Goal: Information Seeking & Learning: Learn about a topic

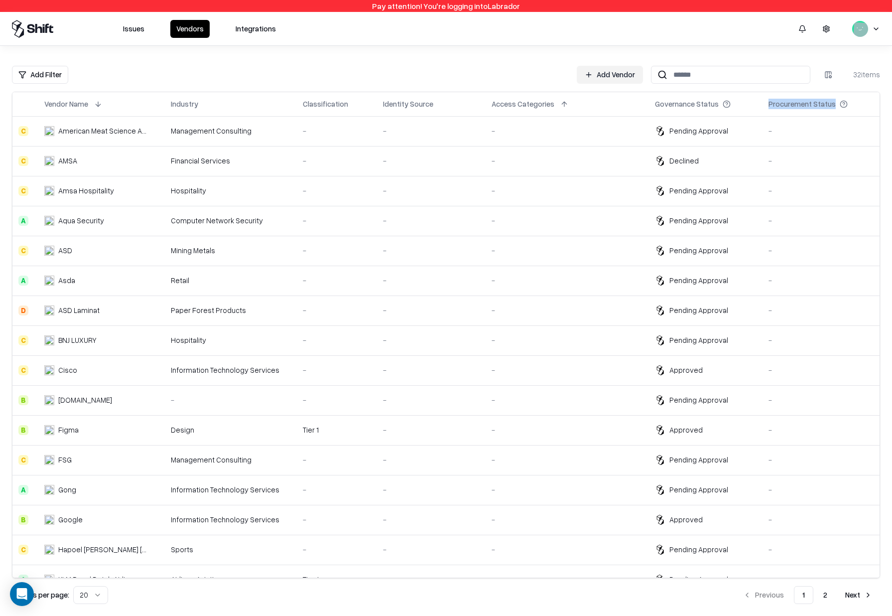
click at [880, 25] on html "Pay attention! You're logging into Labrador Issues Vendors Integrations Add Fil…" at bounding box center [446, 308] width 892 height 616
click at [850, 75] on div "Log out" at bounding box center [831, 79] width 120 height 20
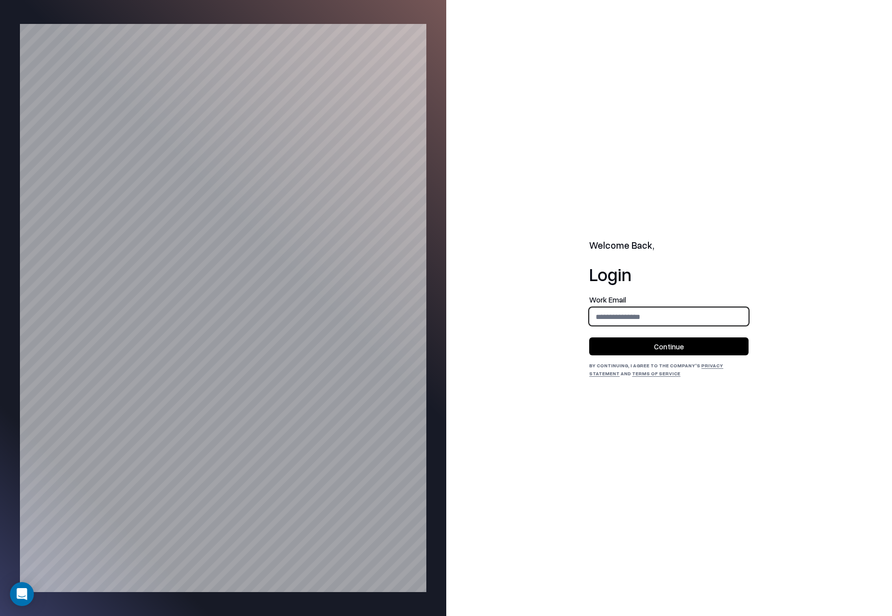
click at [623, 312] on input "email" at bounding box center [669, 316] width 158 height 18
type input "**********"
click at [653, 343] on button "Continue" at bounding box center [668, 346] width 159 height 18
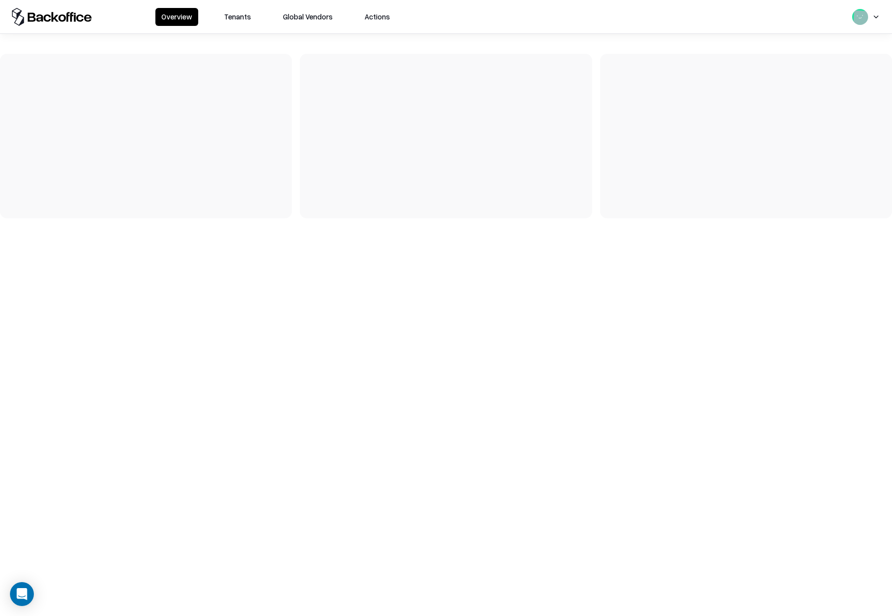
click at [246, 20] on button "Tenants" at bounding box center [237, 17] width 39 height 18
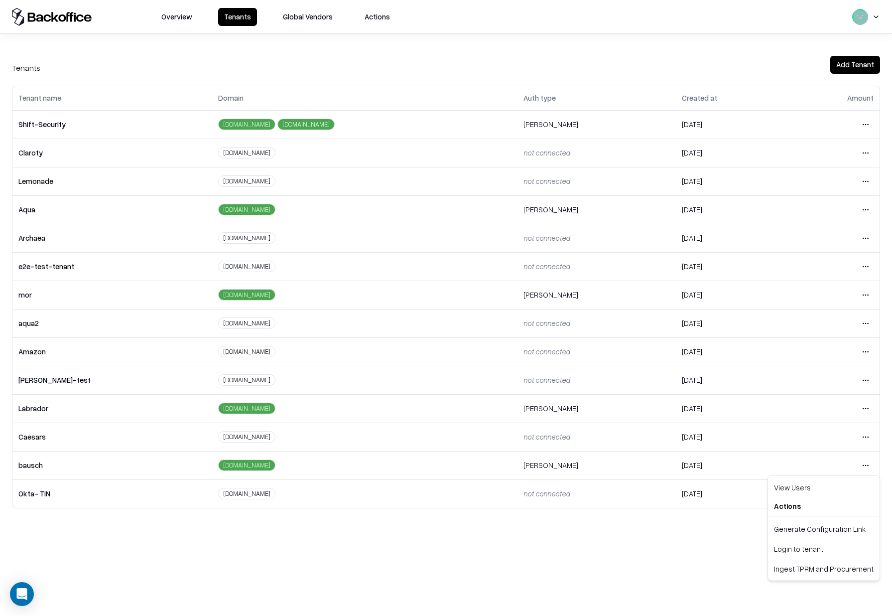
click at [871, 463] on html "Overview Tenants Global Vendors Actions Tenants Add Tenant Tenant name Domain A…" at bounding box center [446, 308] width 892 height 616
click at [793, 547] on div "Login to tenant" at bounding box center [824, 549] width 108 height 20
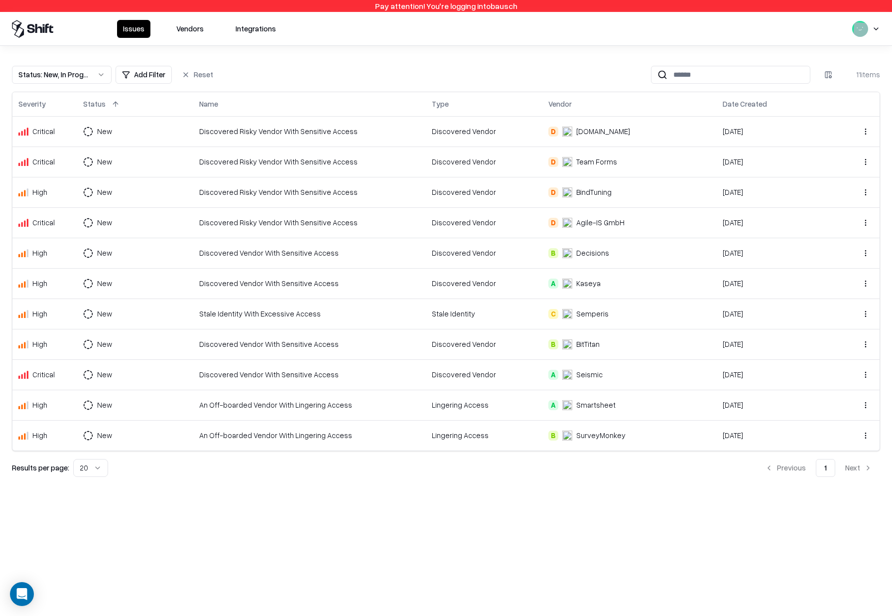
click at [266, 130] on div "Discovered Risky Vendor With Sensitive Access" at bounding box center [309, 131] width 221 height 10
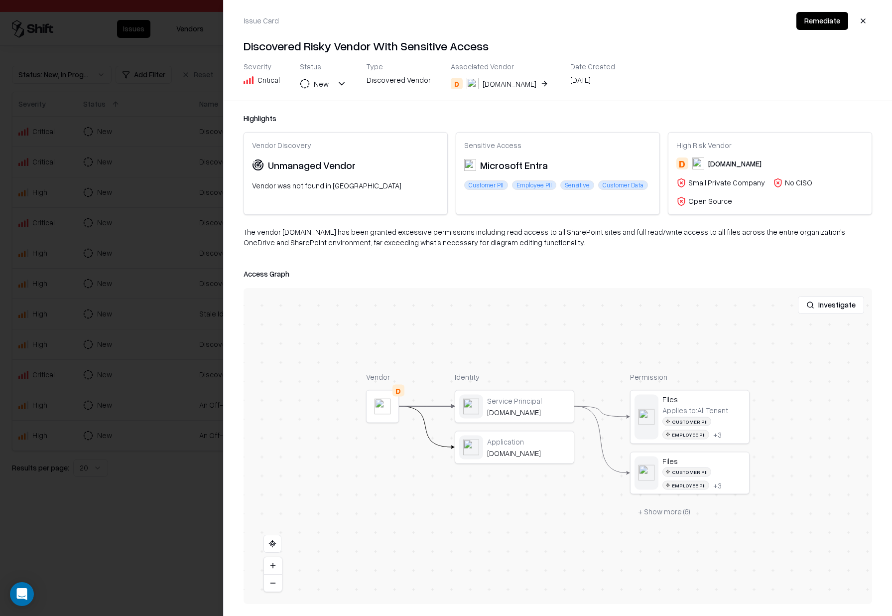
click at [183, 200] on div at bounding box center [446, 308] width 892 height 616
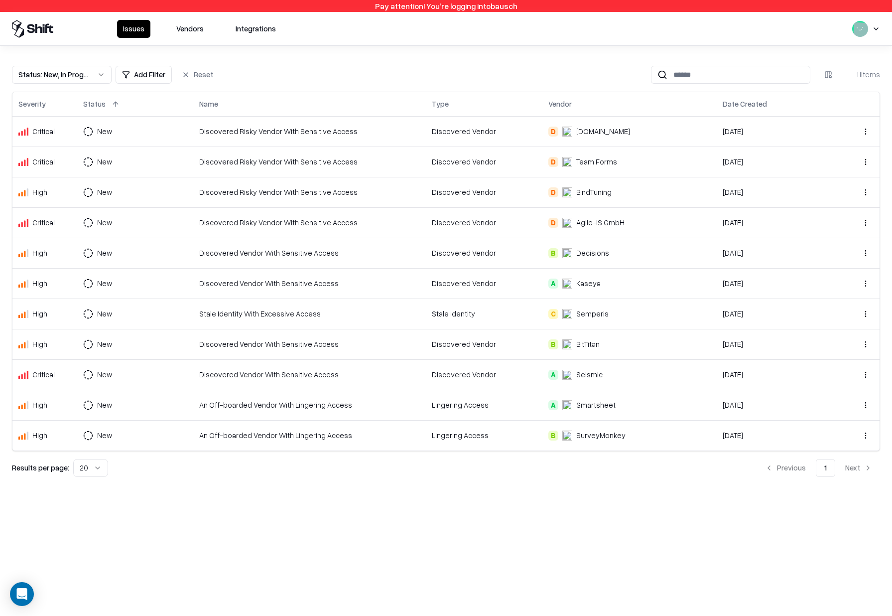
click at [221, 197] on div "Discovered Risky Vendor With Sensitive Access" at bounding box center [309, 192] width 221 height 10
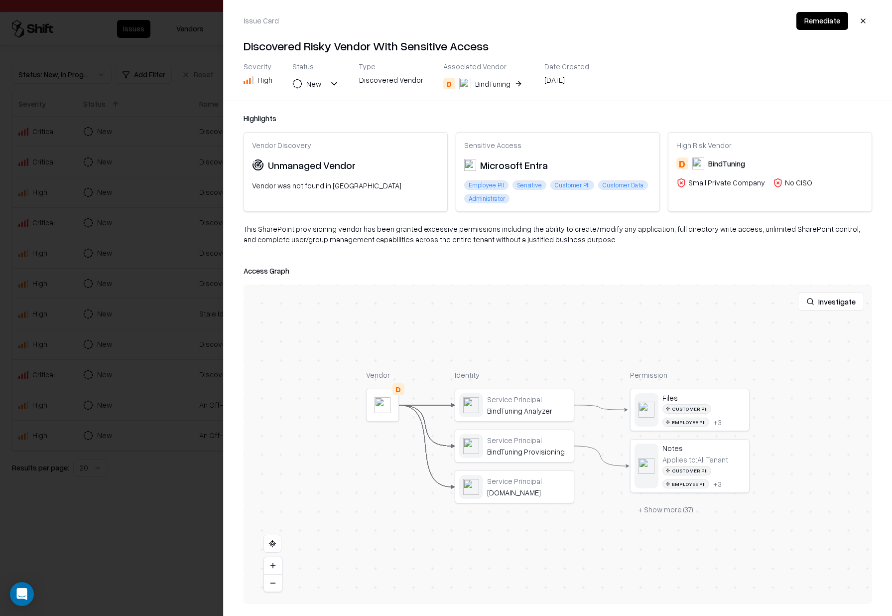
click at [147, 198] on div at bounding box center [446, 308] width 892 height 616
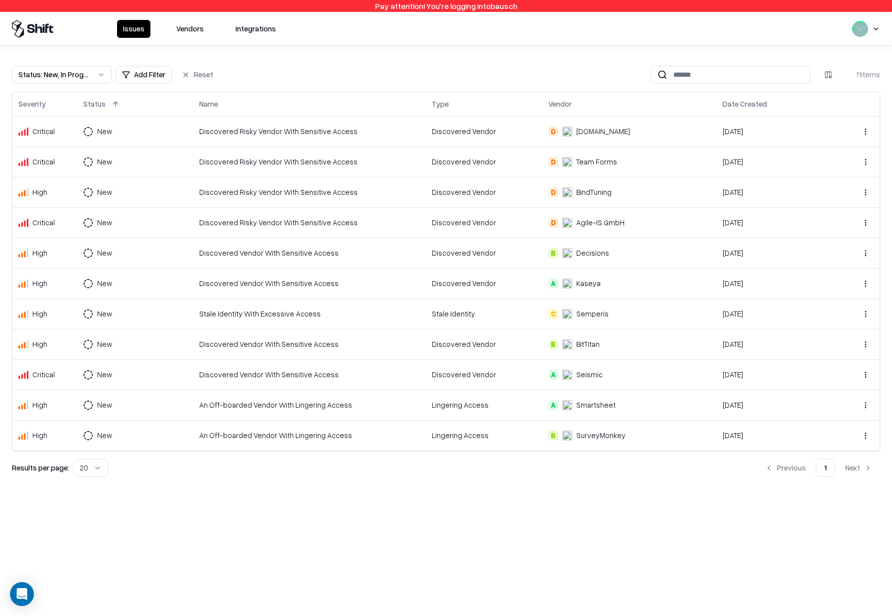
click at [372, 311] on div "Stale Identity With Excessive Access" at bounding box center [309, 313] width 221 height 10
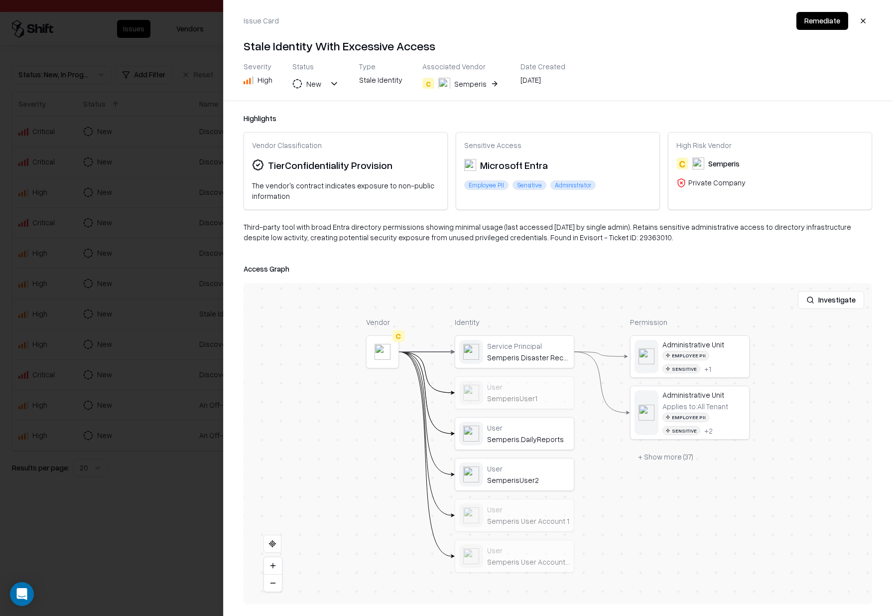
click at [197, 245] on div at bounding box center [446, 308] width 892 height 616
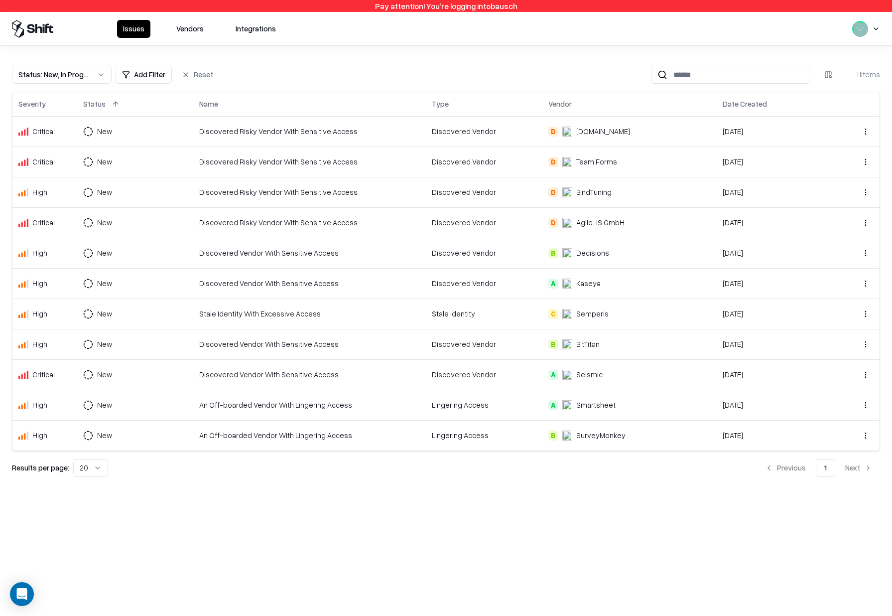
click at [174, 18] on div "Issues Vendors Integrations" at bounding box center [446, 28] width 892 height 33
click at [178, 24] on button "Vendors" at bounding box center [189, 29] width 39 height 18
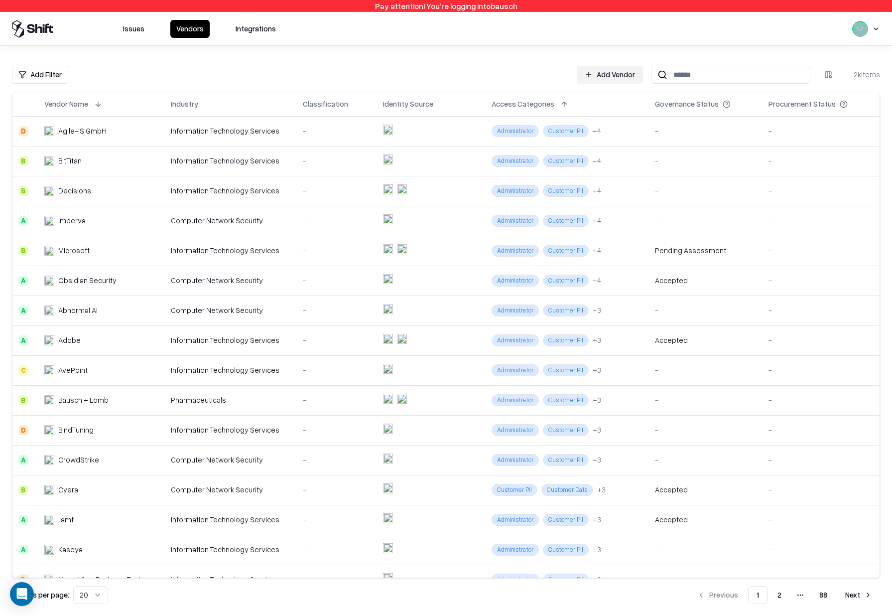
click at [467, 159] on td at bounding box center [431, 161] width 109 height 30
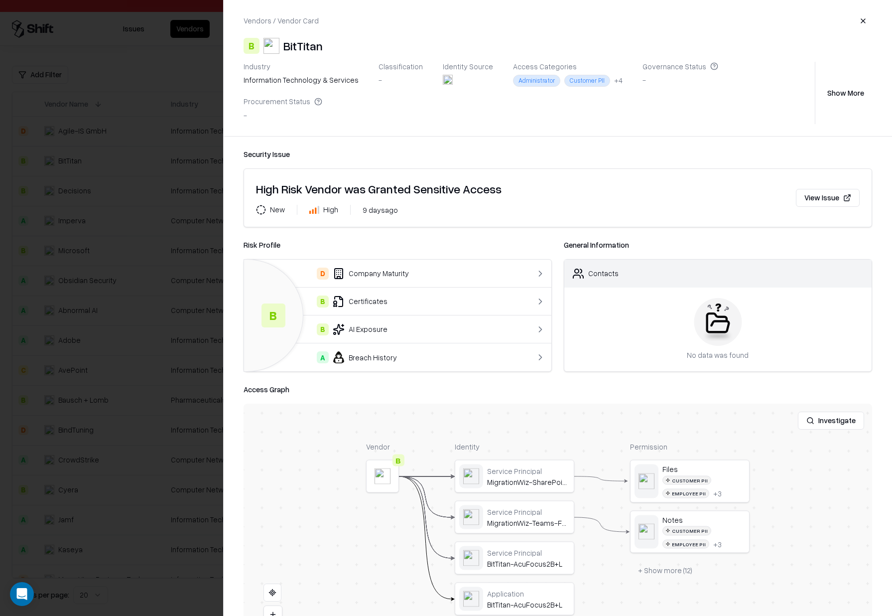
click at [824, 189] on button "View Issue" at bounding box center [828, 198] width 64 height 18
click at [405, 260] on td "D Company Maturity" at bounding box center [380, 274] width 273 height 28
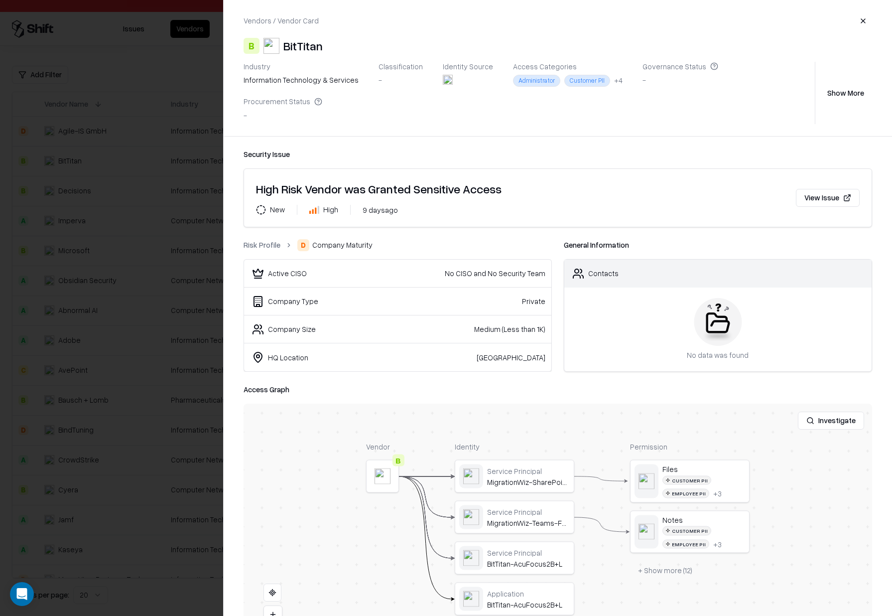
click at [262, 240] on link "Risk Profile" at bounding box center [262, 245] width 37 height 10
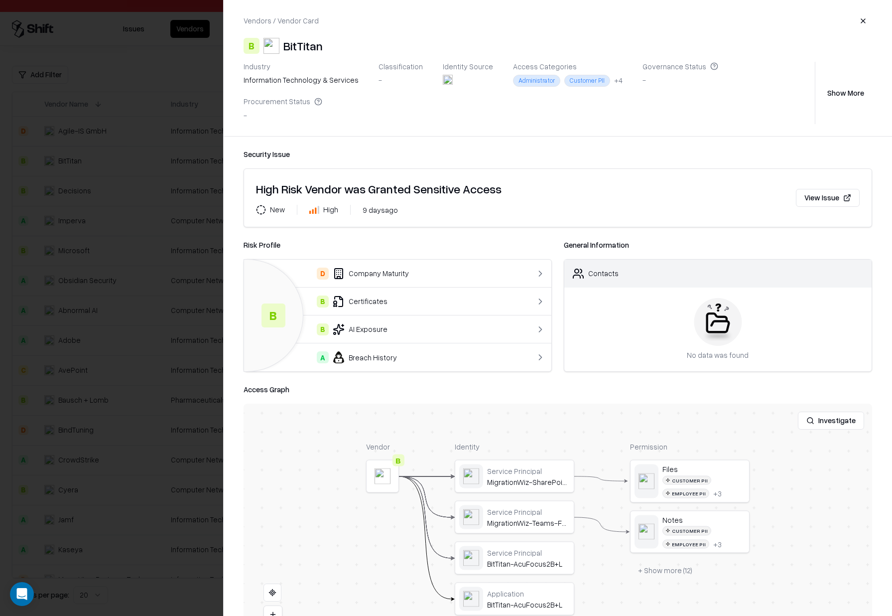
click at [137, 279] on div at bounding box center [446, 308] width 892 height 616
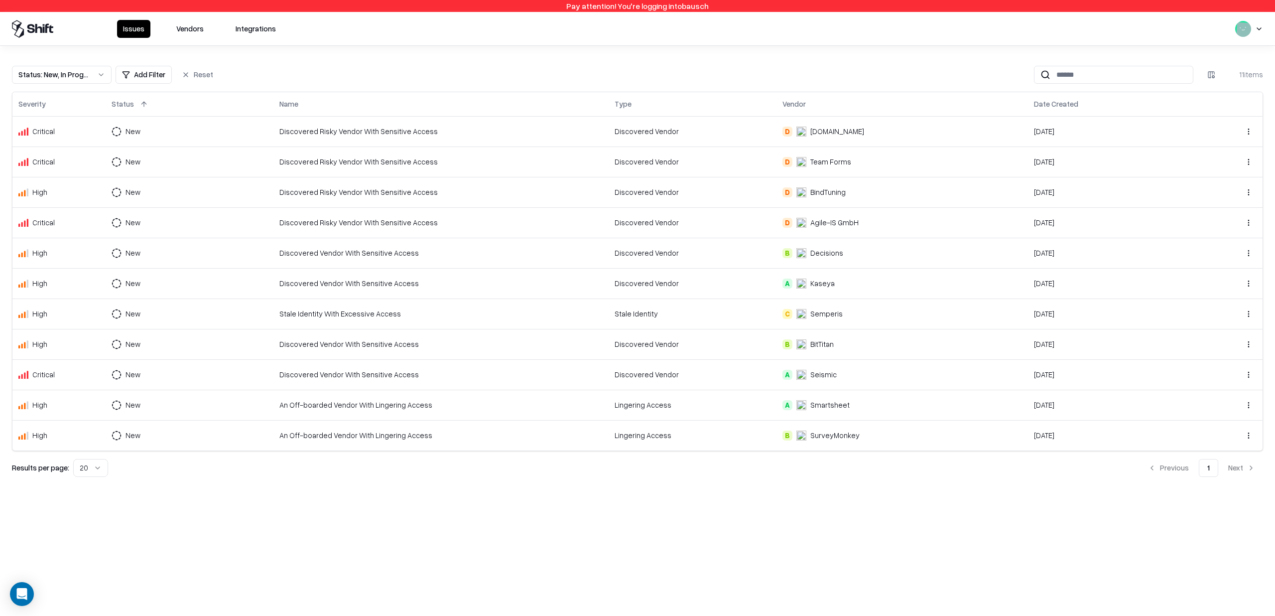
click at [191, 32] on button "Vendors" at bounding box center [189, 29] width 39 height 18
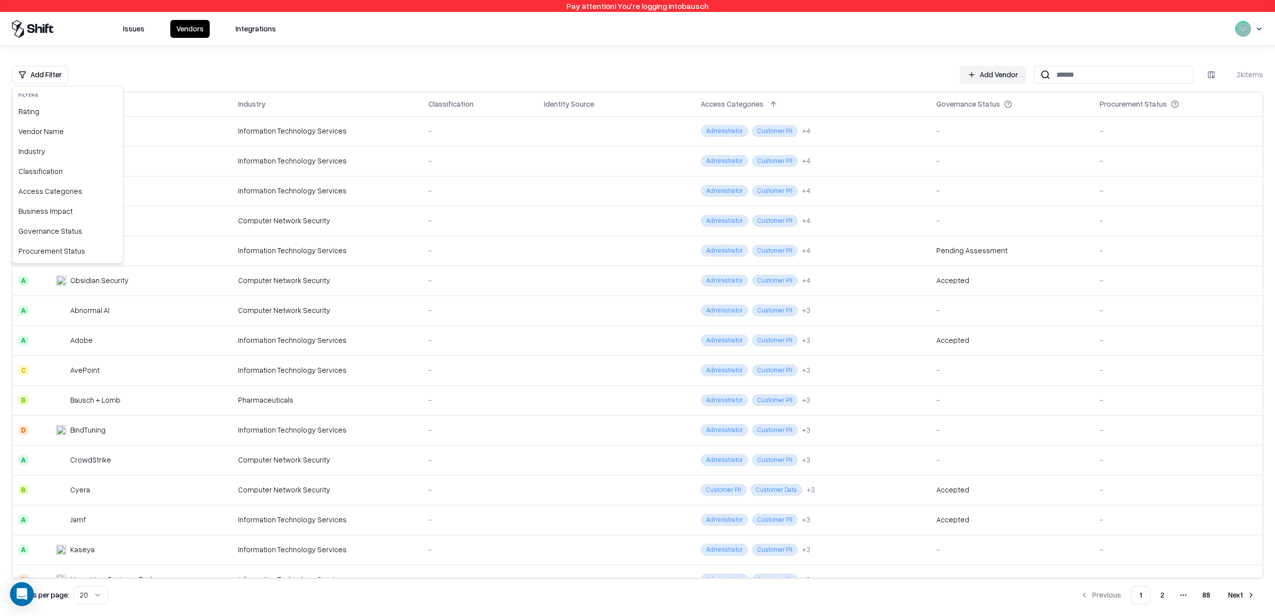
click at [50, 80] on html "Pay attention! You're logging into bausch Issues Vendors Integrations Add Filte…" at bounding box center [637, 308] width 1275 height 616
click at [68, 196] on div "Access Categories" at bounding box center [67, 191] width 107 height 20
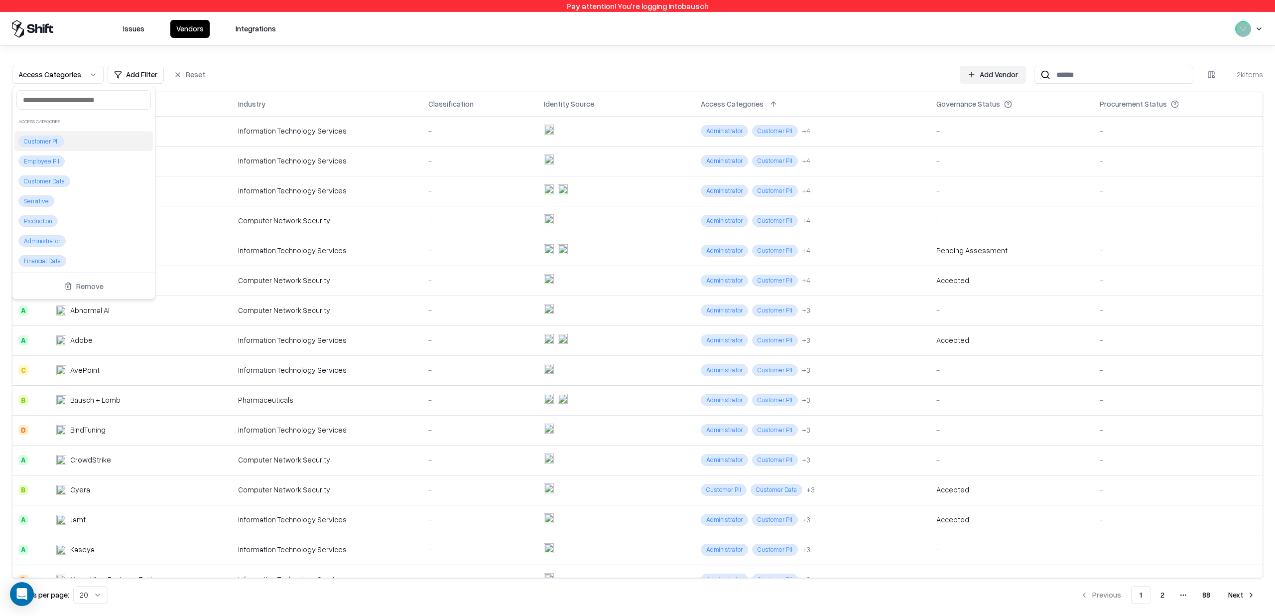
click at [60, 147] on div "Customer PII" at bounding box center [83, 141] width 138 height 20
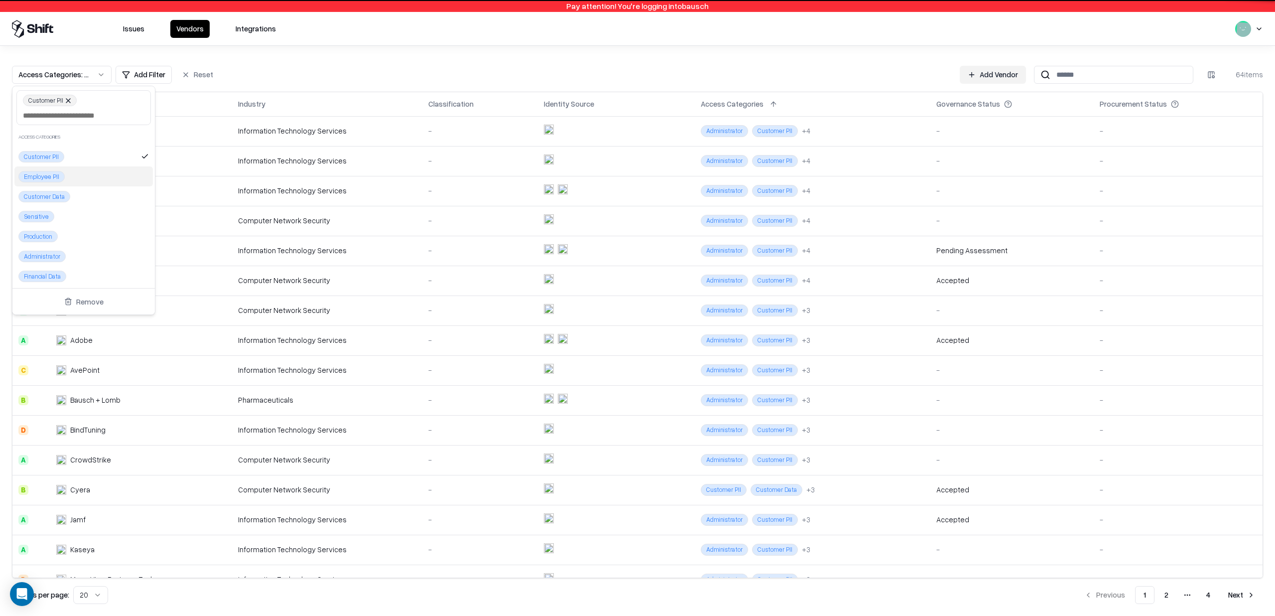
drag, startPoint x: 72, startPoint y: 173, endPoint x: 91, endPoint y: 193, distance: 27.8
click at [72, 174] on div "Employee PII" at bounding box center [83, 176] width 138 height 20
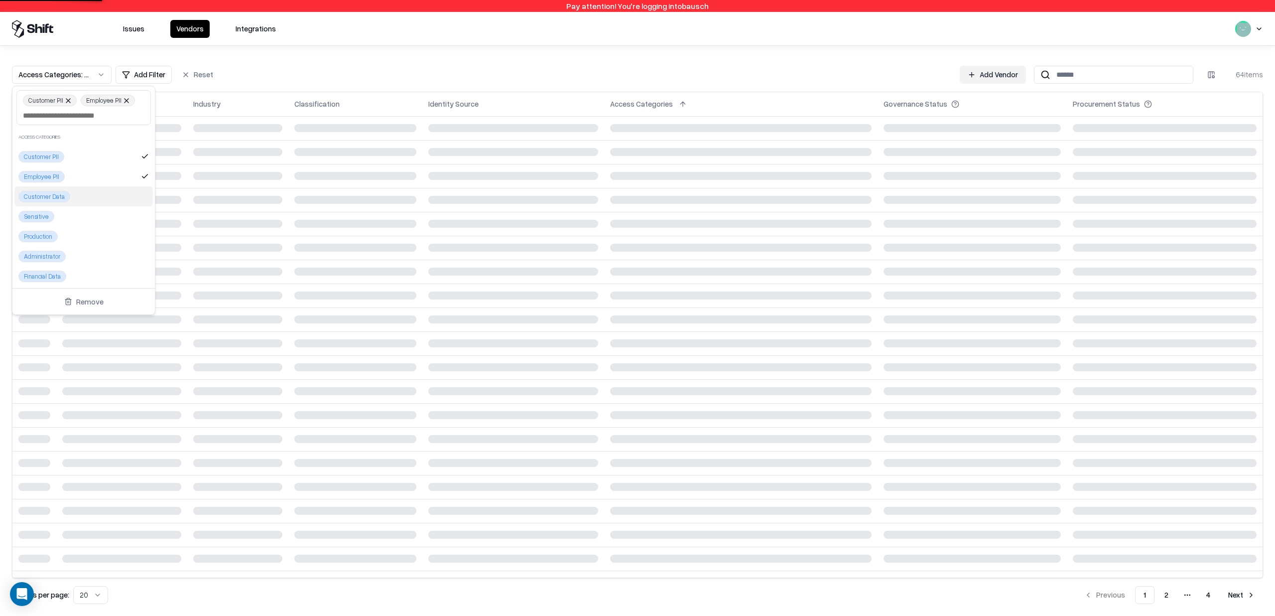
click at [92, 195] on div "Customer Data" at bounding box center [83, 196] width 138 height 20
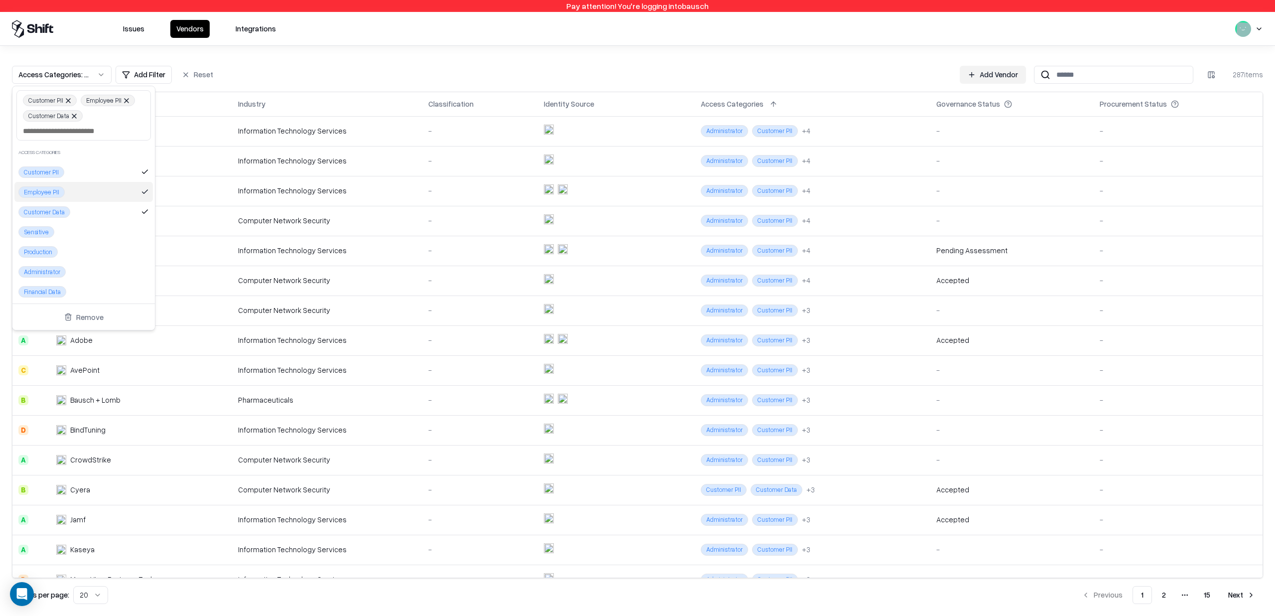
drag, startPoint x: 390, startPoint y: 61, endPoint x: 254, endPoint y: 83, distance: 138.3
click at [391, 61] on html "Pay attention! You're logging into bausch Issues Vendors Integrations Access Ca…" at bounding box center [637, 308] width 1275 height 616
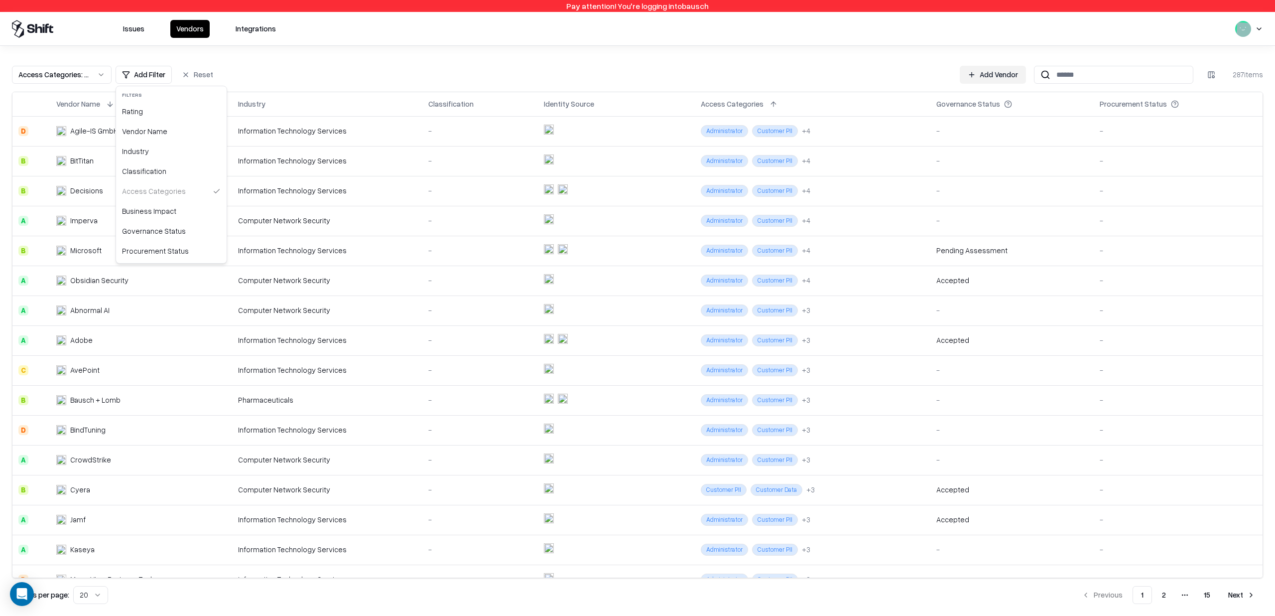
click at [156, 79] on html "Pay attention! You're logging into bausch Issues Vendors Integrations Access Ca…" at bounding box center [637, 308] width 1275 height 616
click at [163, 117] on div "Rating" at bounding box center [171, 112] width 107 height 20
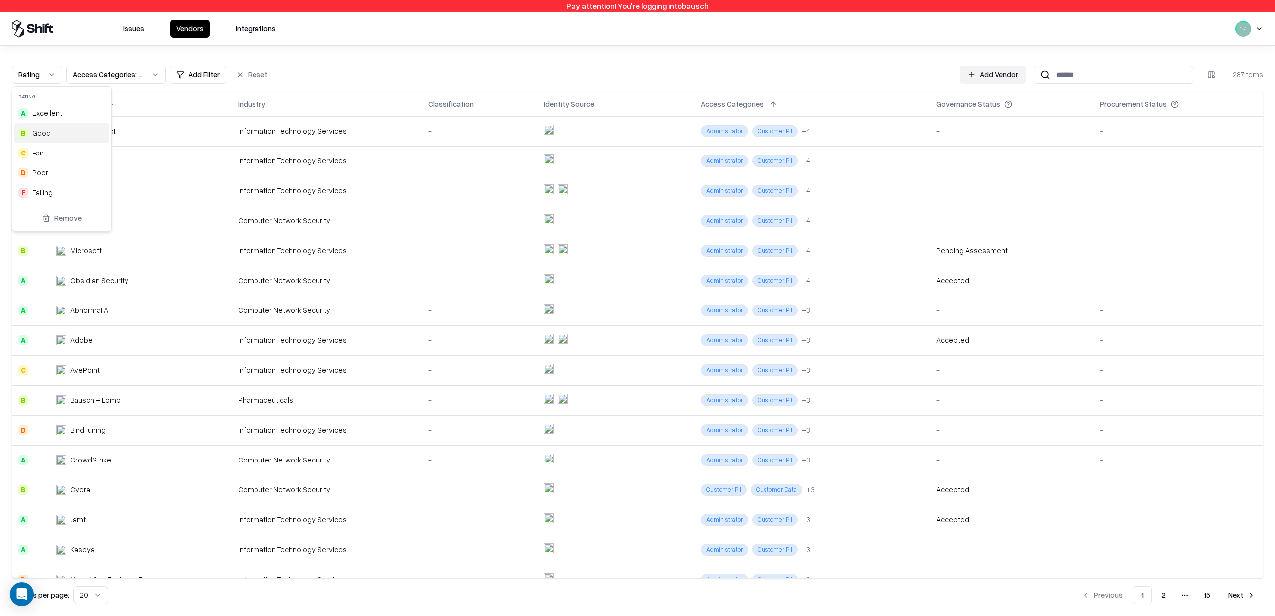
click at [55, 136] on div "B Good" at bounding box center [61, 133] width 95 height 20
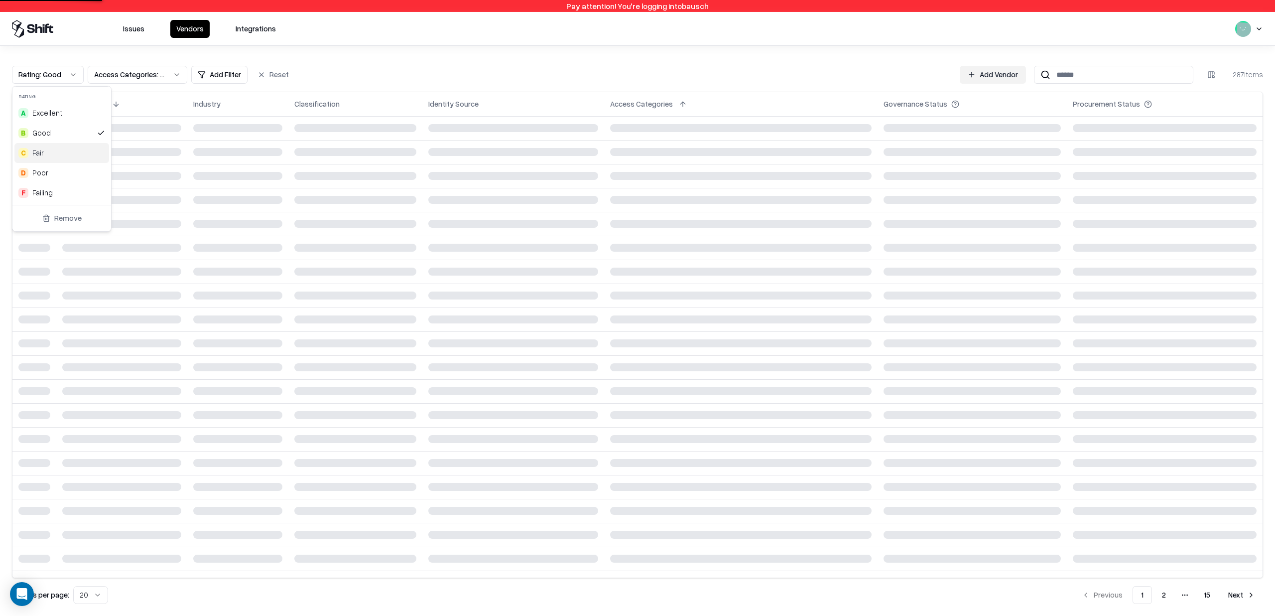
click at [60, 150] on div "C Fair" at bounding box center [61, 153] width 95 height 20
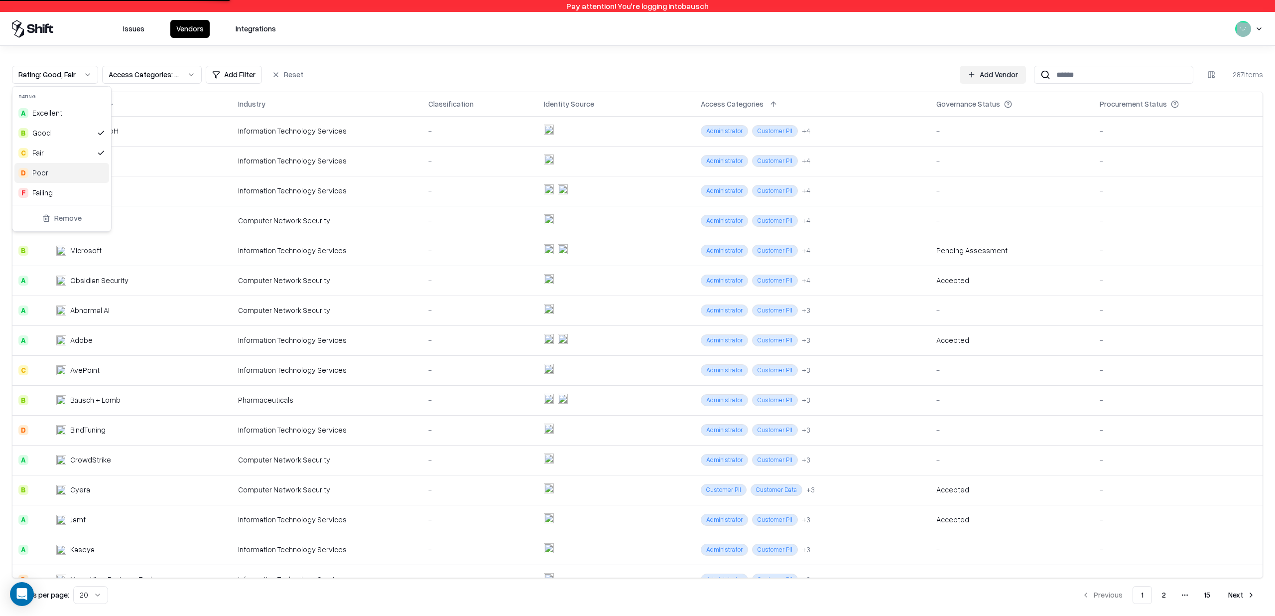
click at [64, 174] on div "D Poor" at bounding box center [61, 173] width 95 height 20
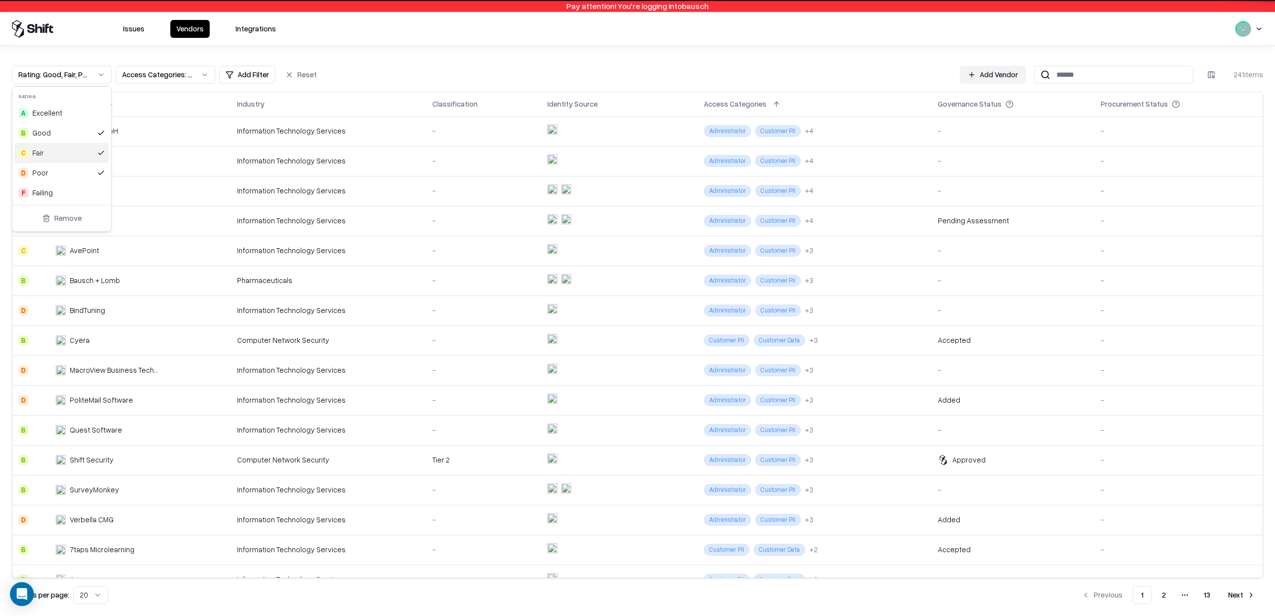
drag, startPoint x: 382, startPoint y: 68, endPoint x: 315, endPoint y: 60, distance: 66.7
click at [382, 68] on html "Pay attention! You're logging into bausch Issues Vendors Integrations Rating : …" at bounding box center [637, 308] width 1275 height 616
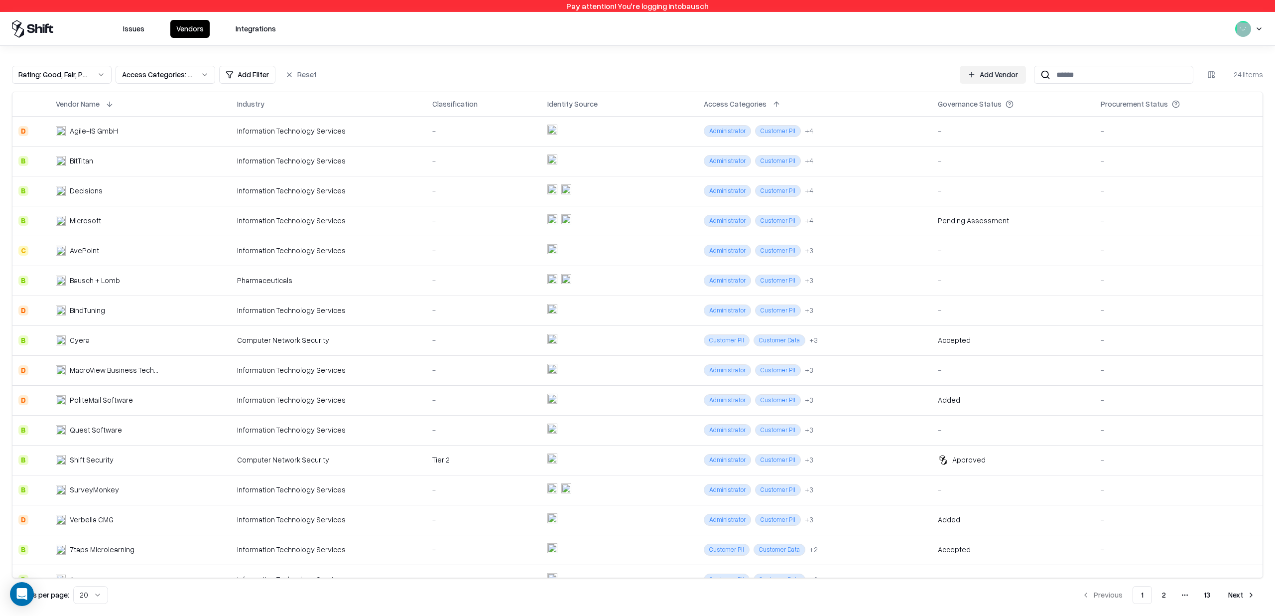
click at [854, 282] on td "Administrator Customer PII + 3" at bounding box center [815, 281] width 235 height 30
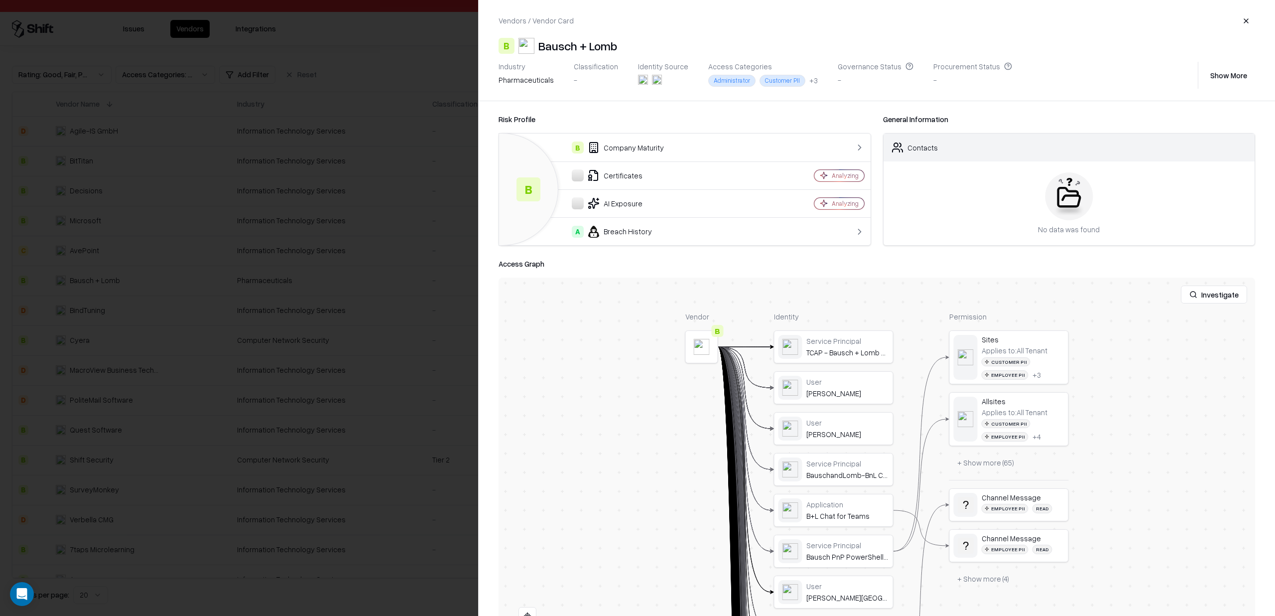
click at [644, 152] on div "B Company Maturity" at bounding box center [635, 147] width 257 height 12
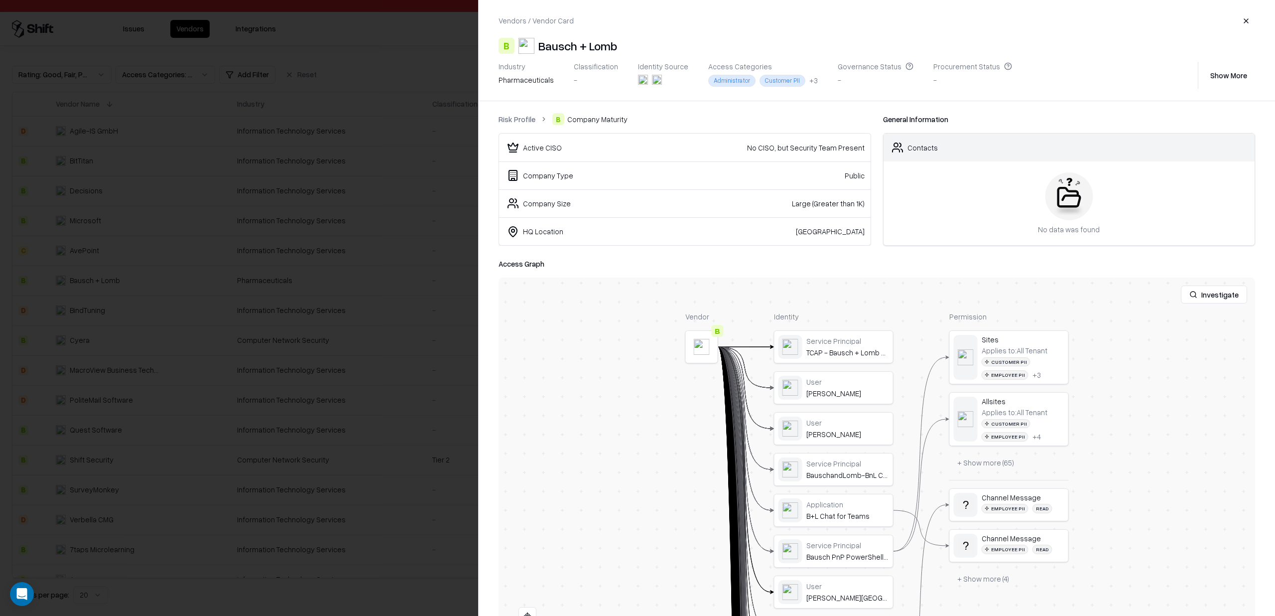
click at [508, 116] on link "Risk Profile" at bounding box center [517, 119] width 37 height 10
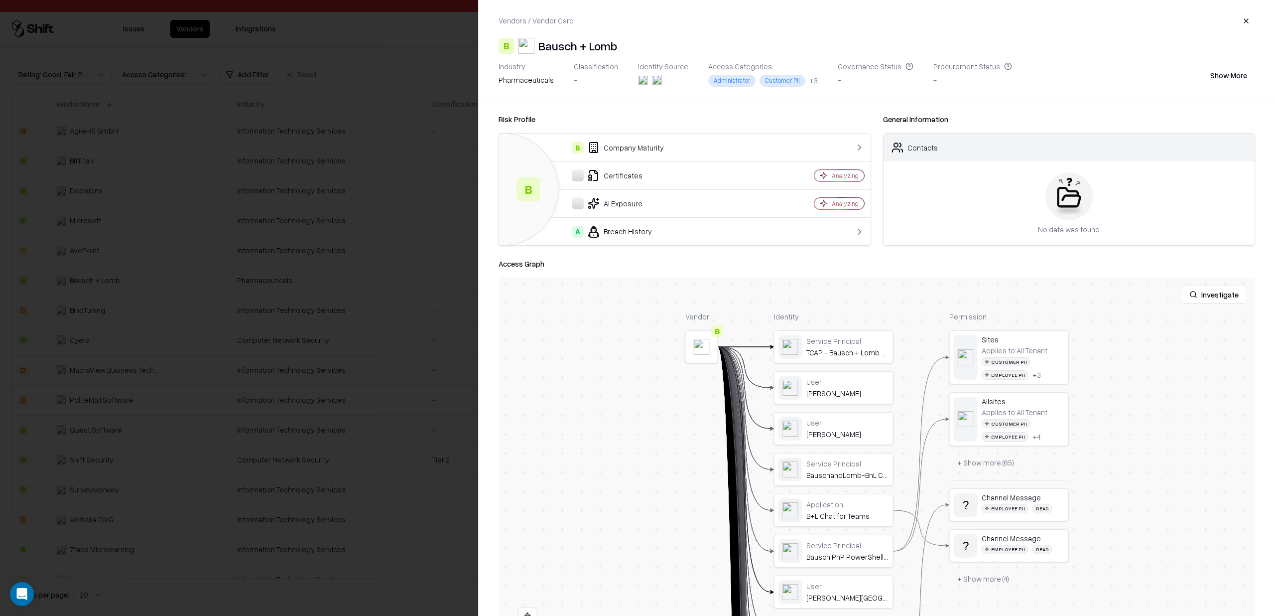
scroll to position [72, 0]
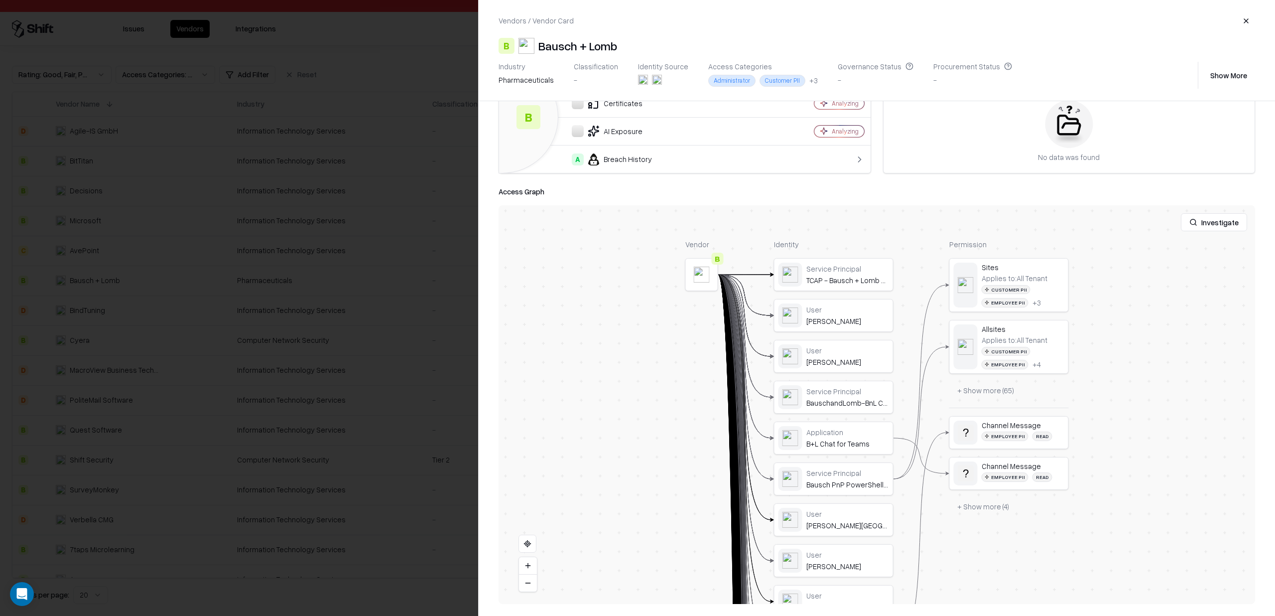
click at [431, 192] on div at bounding box center [637, 308] width 1275 height 616
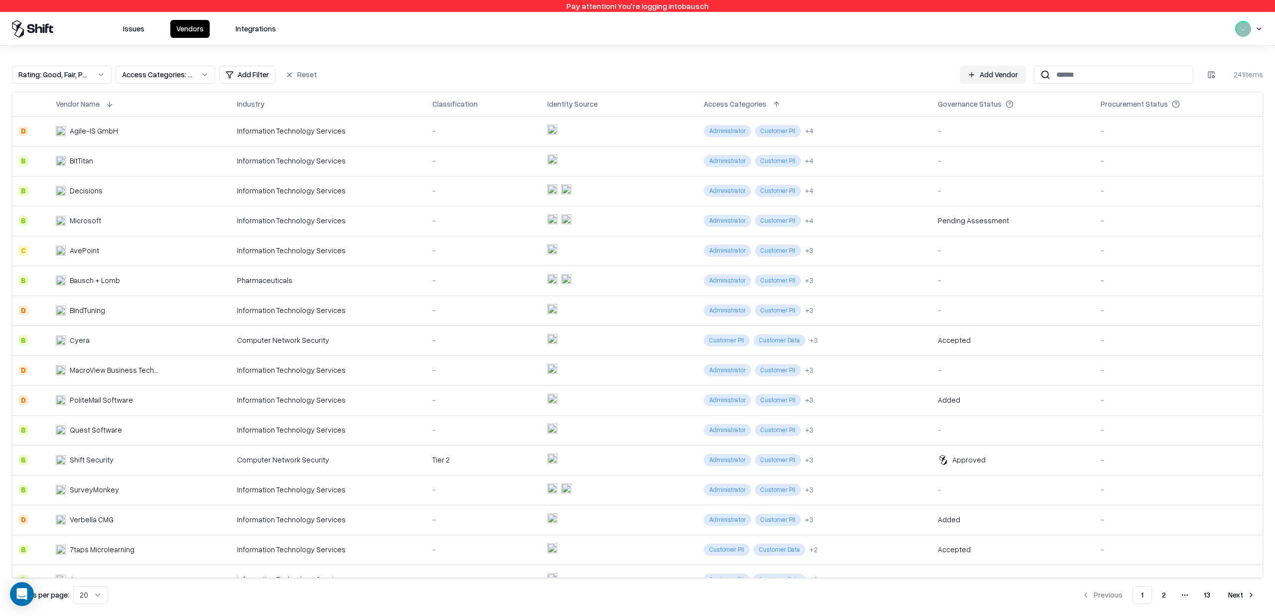
click at [177, 281] on td "Bausch + Lomb" at bounding box center [140, 281] width 181 height 30
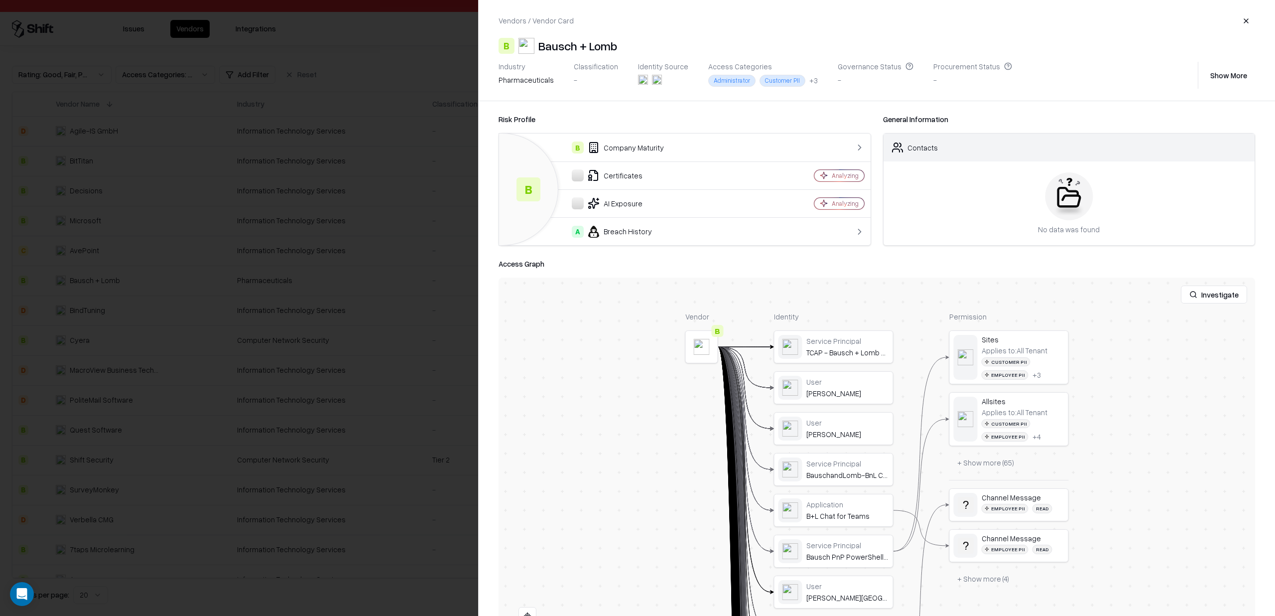
click at [177, 281] on div at bounding box center [637, 308] width 1275 height 616
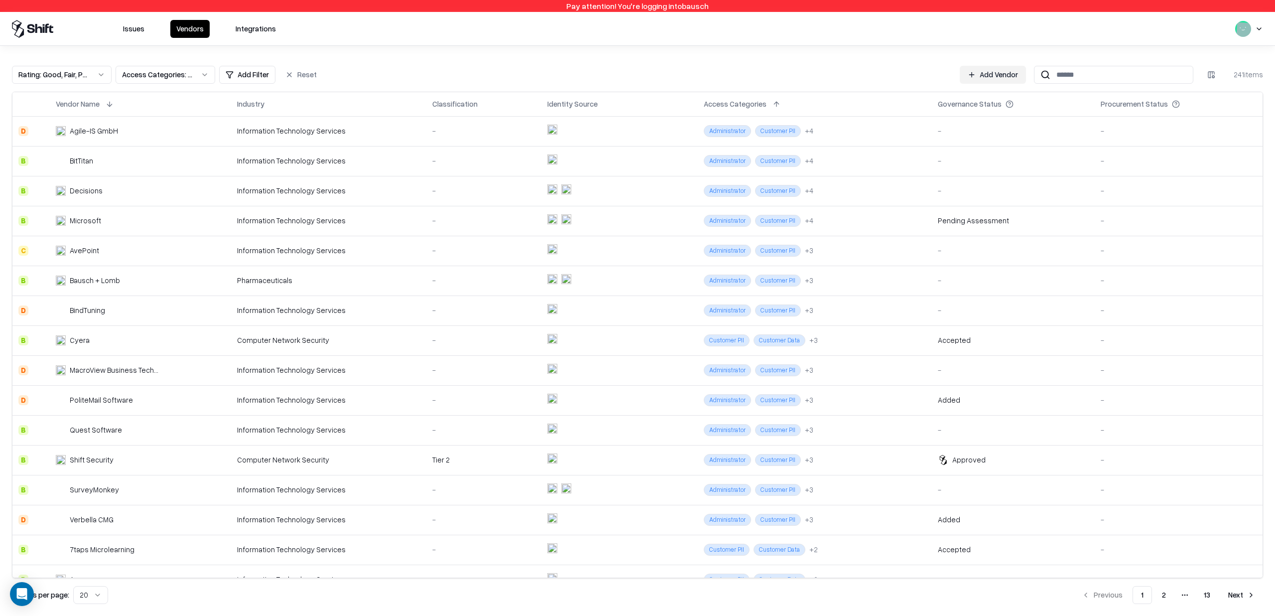
scroll to position [99, 0]
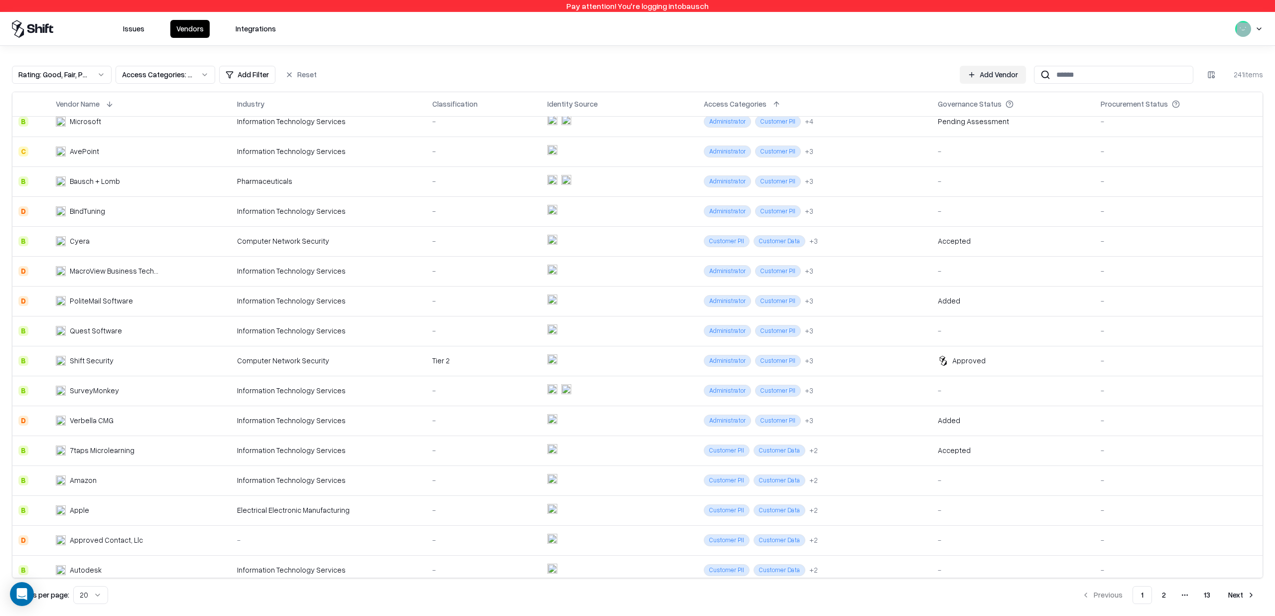
click at [353, 417] on div "Information Technology Services" at bounding box center [328, 420] width 183 height 10
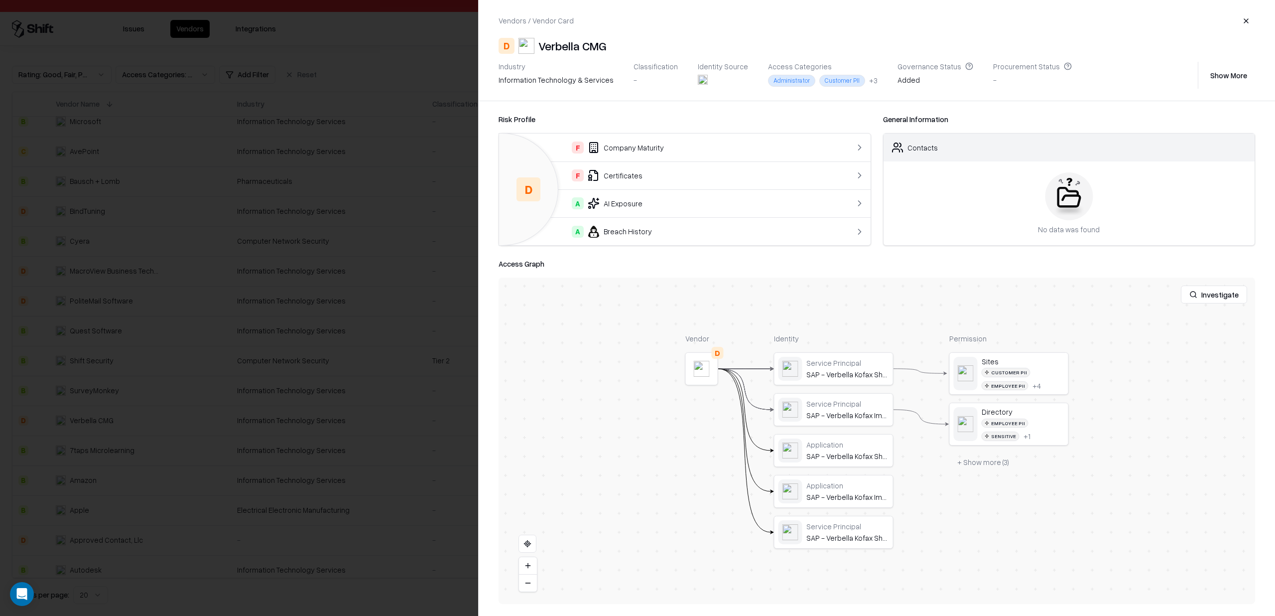
click at [667, 180] on div "F Certificates" at bounding box center [664, 175] width 314 height 12
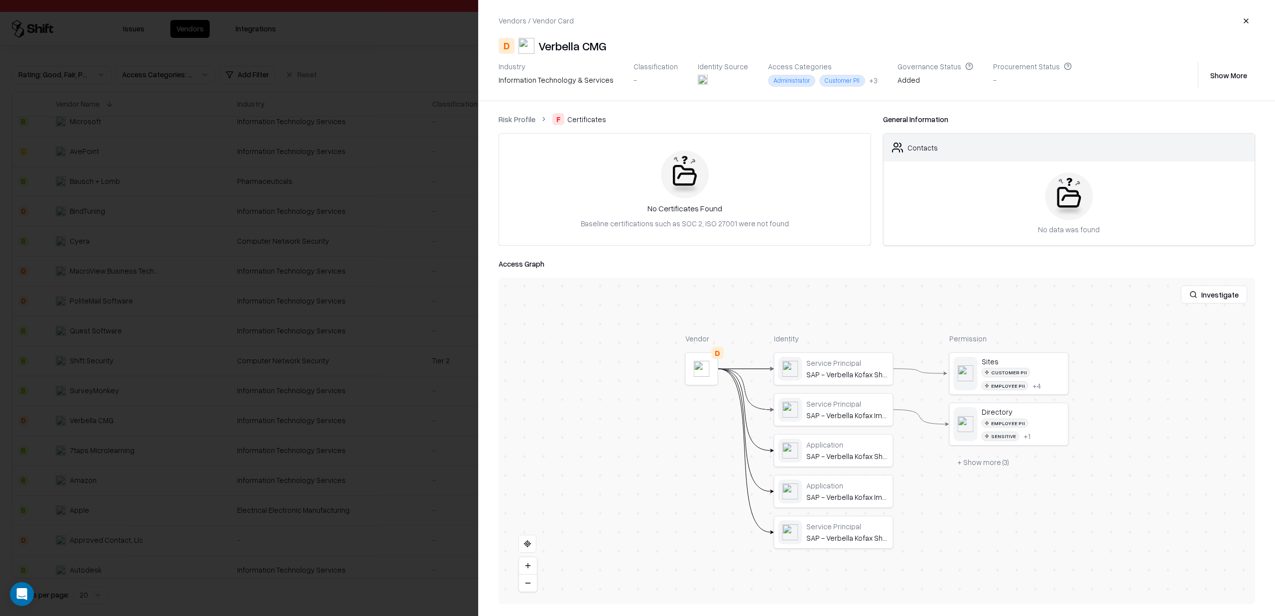
click at [523, 117] on link "Risk Profile" at bounding box center [517, 119] width 37 height 10
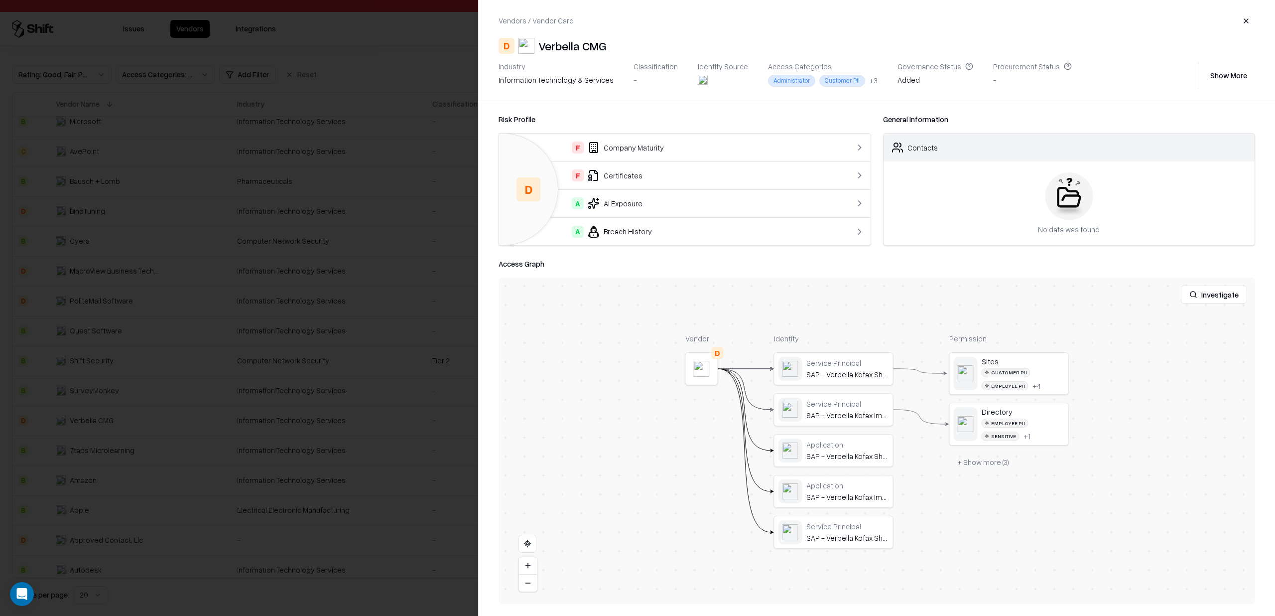
drag, startPoint x: 639, startPoint y: 153, endPoint x: 549, endPoint y: 131, distance: 92.4
click at [638, 153] on td "F Company Maturity" at bounding box center [664, 148] width 330 height 28
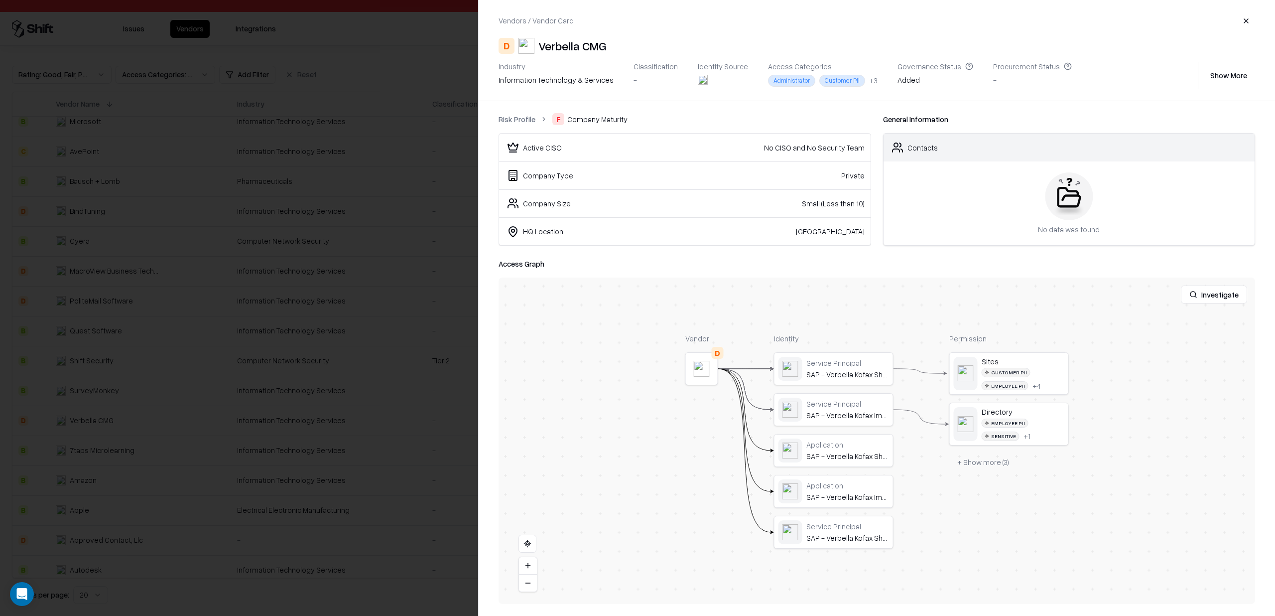
click at [892, 465] on button "+ Show more ( 3 )" at bounding box center [984, 462] width 68 height 18
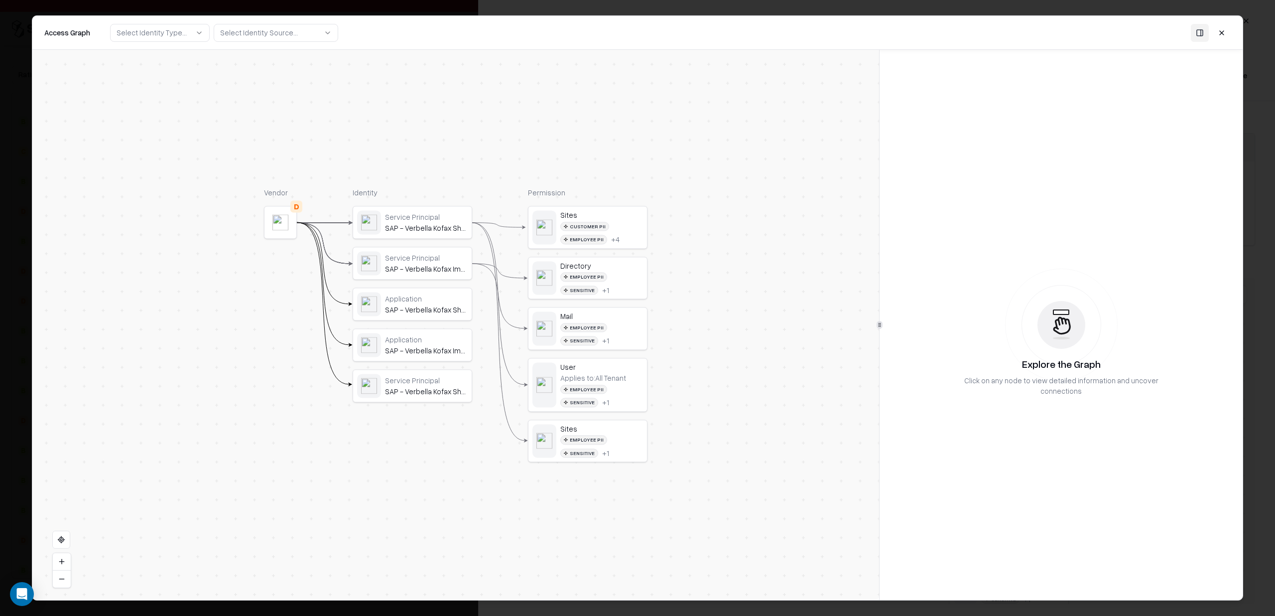
click at [605, 339] on div "Employee PII Sensitive + 1" at bounding box center [601, 334] width 83 height 22
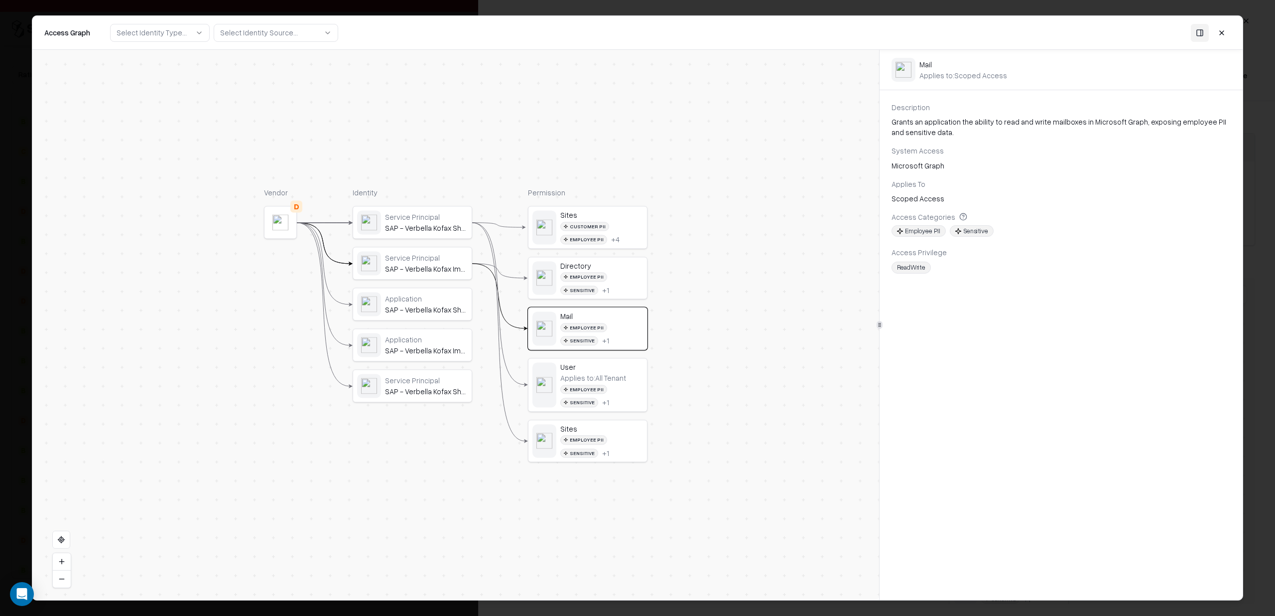
click at [597, 281] on div "Employee PII Sensitive + 1" at bounding box center [601, 283] width 83 height 22
click at [892, 215] on icon at bounding box center [963, 216] width 2 height 2
click at [603, 335] on div "Employee PII Sensitive + 1" at bounding box center [601, 334] width 83 height 22
click at [606, 384] on div "Applies to: All Tenant Employee PII Sensitive + 1" at bounding box center [601, 389] width 83 height 33
click at [609, 414] on div "Sites Customer PII Employee PII + 4 Directory Employee PII Sensitive + 1 Mail E…" at bounding box center [588, 334] width 120 height 256
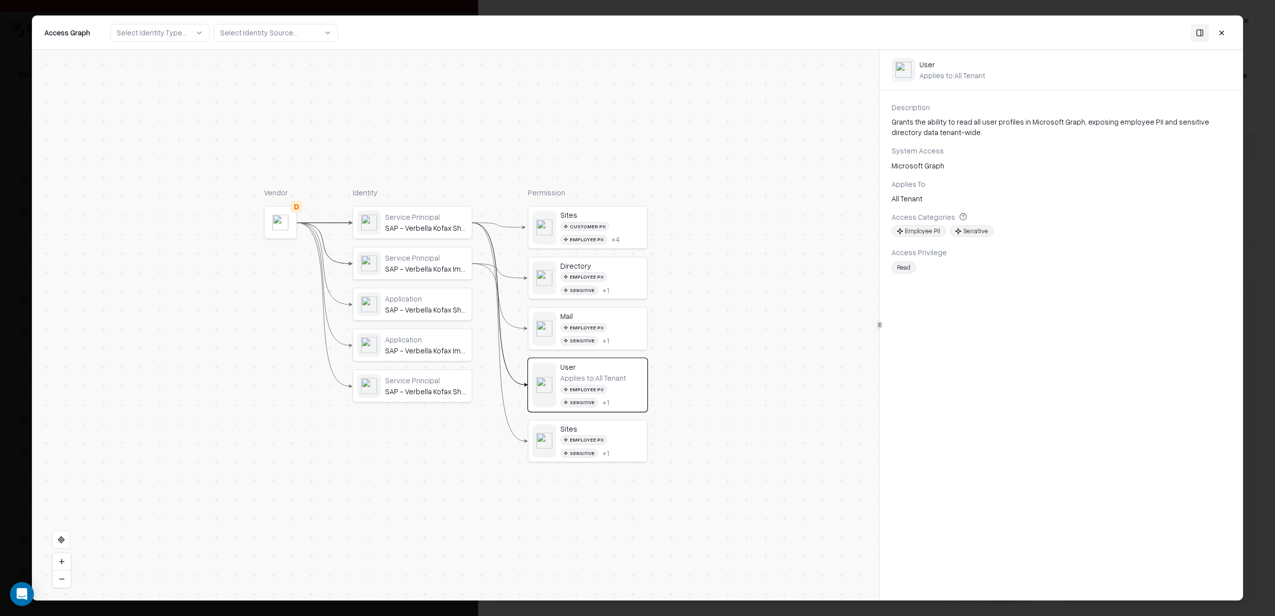
click at [437, 256] on div "Service Principal" at bounding box center [426, 257] width 83 height 9
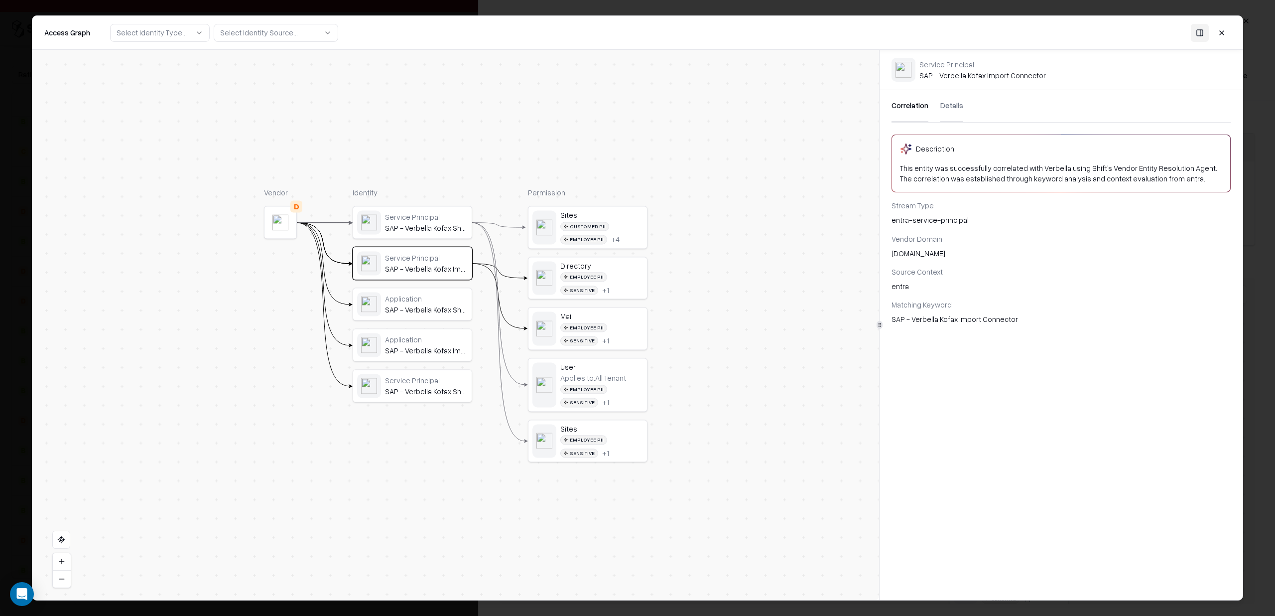
click at [892, 108] on button "Details" at bounding box center [952, 106] width 23 height 32
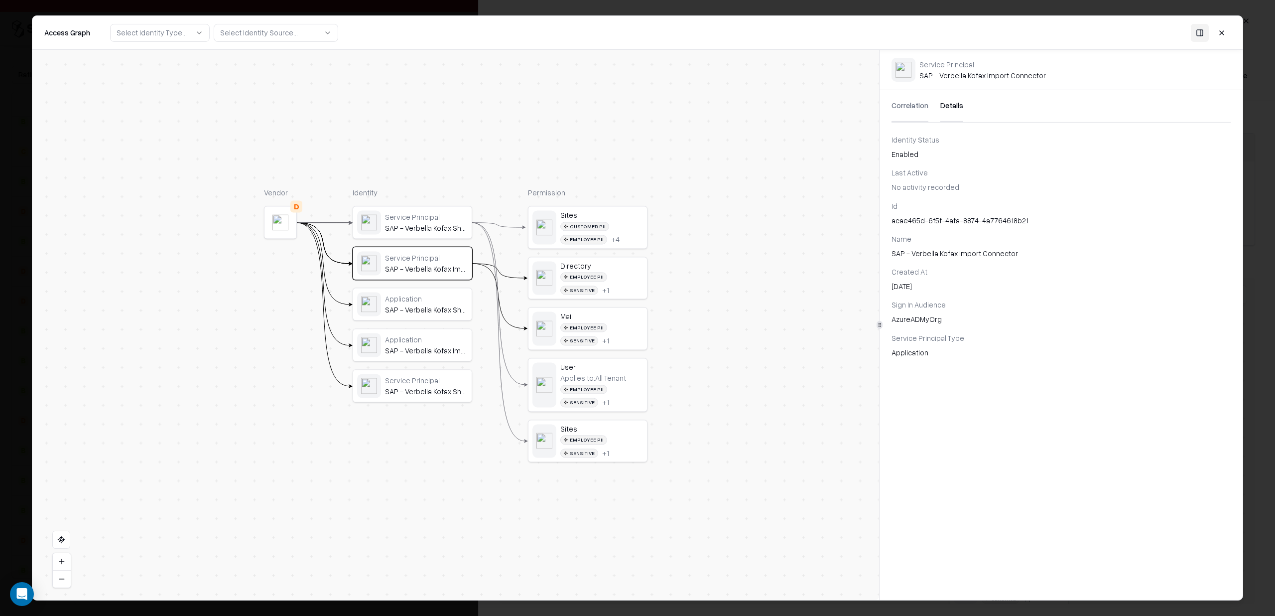
click at [892, 107] on button "Correlation" at bounding box center [910, 106] width 37 height 32
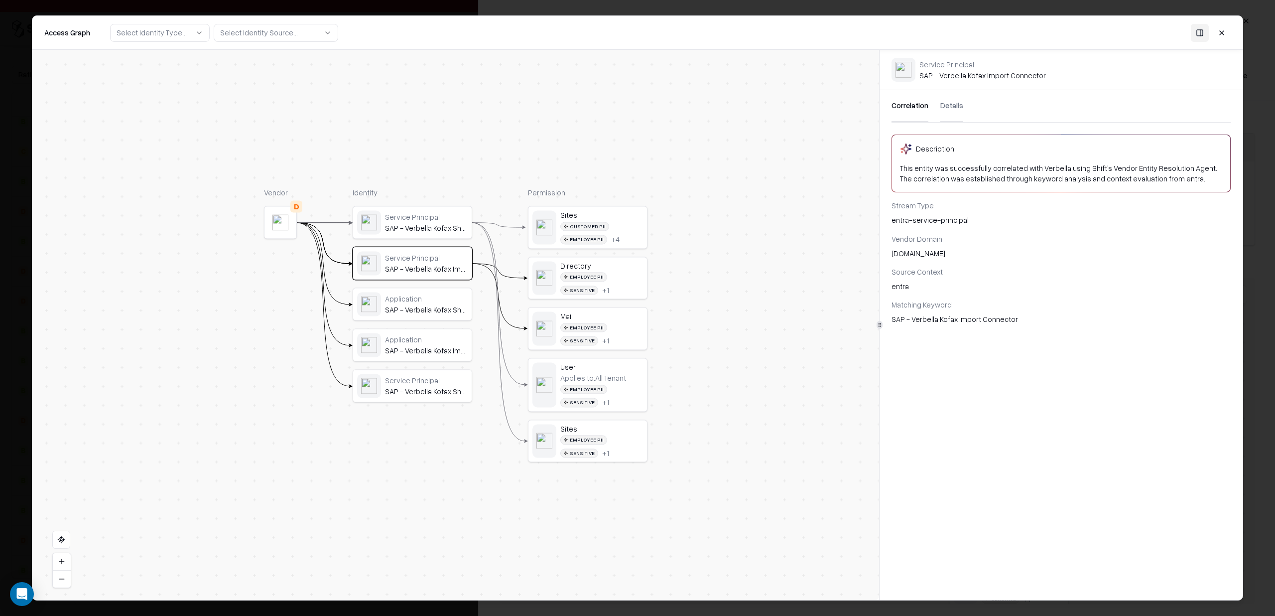
click at [614, 233] on div "Customer PII Employee PII + 4" at bounding box center [601, 233] width 83 height 22
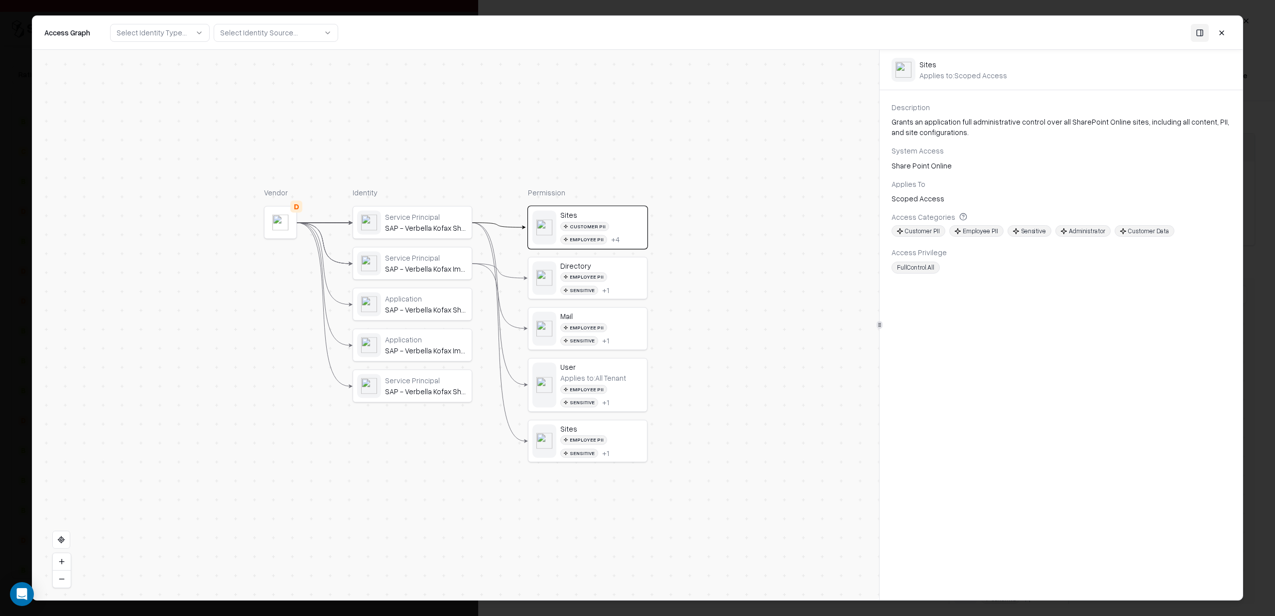
click at [446, 261] on div "Service Principal" at bounding box center [426, 257] width 83 height 9
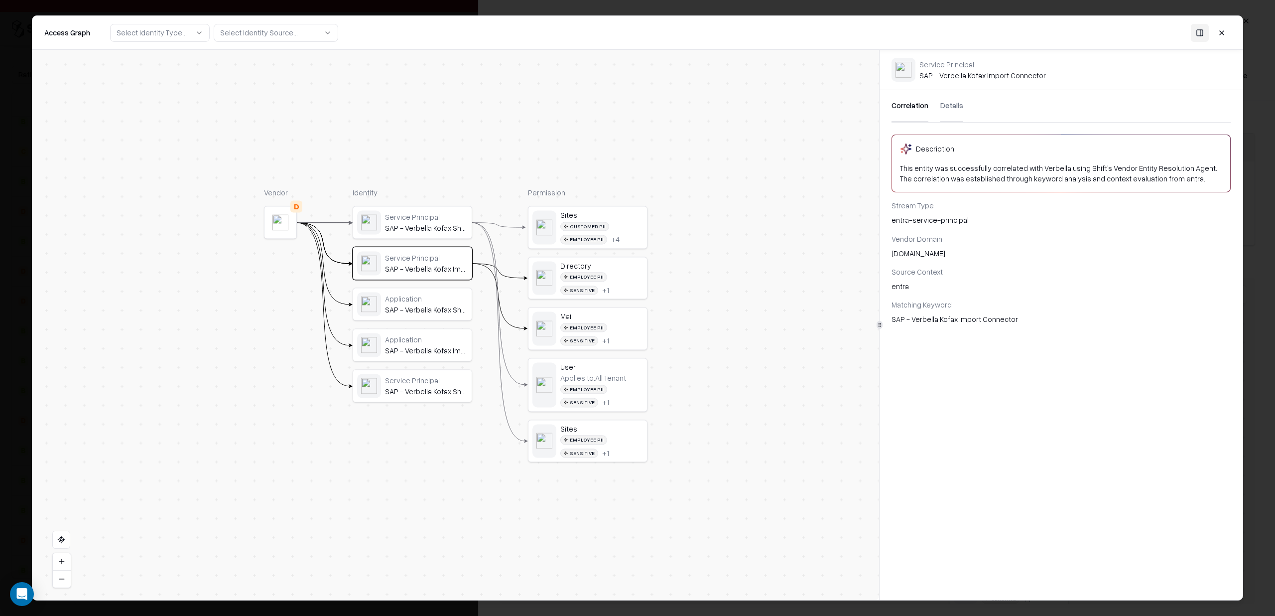
click at [423, 291] on div "Application SAP - Verbella Kofax Sharepoint Connector" at bounding box center [412, 304] width 119 height 32
click at [422, 342] on div "Application" at bounding box center [426, 339] width 83 height 9
click at [892, 108] on div "Correlation Details" at bounding box center [1061, 106] width 339 height 32
click at [892, 108] on button "Details" at bounding box center [952, 106] width 23 height 32
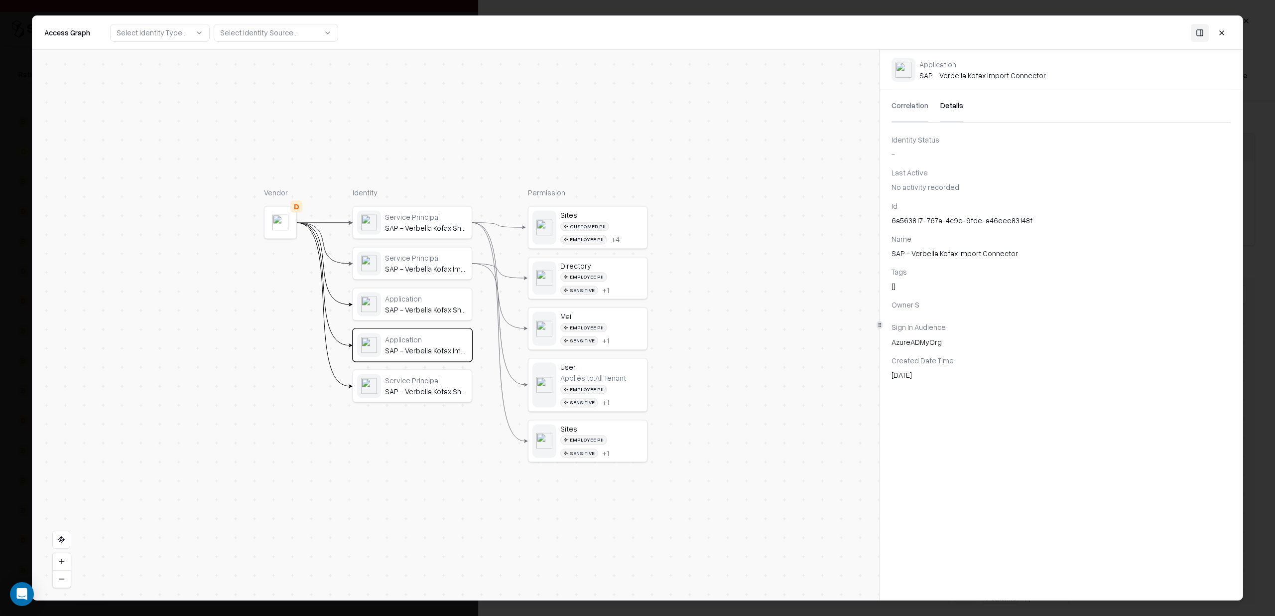
click at [892, 107] on button "Correlation" at bounding box center [910, 106] width 37 height 32
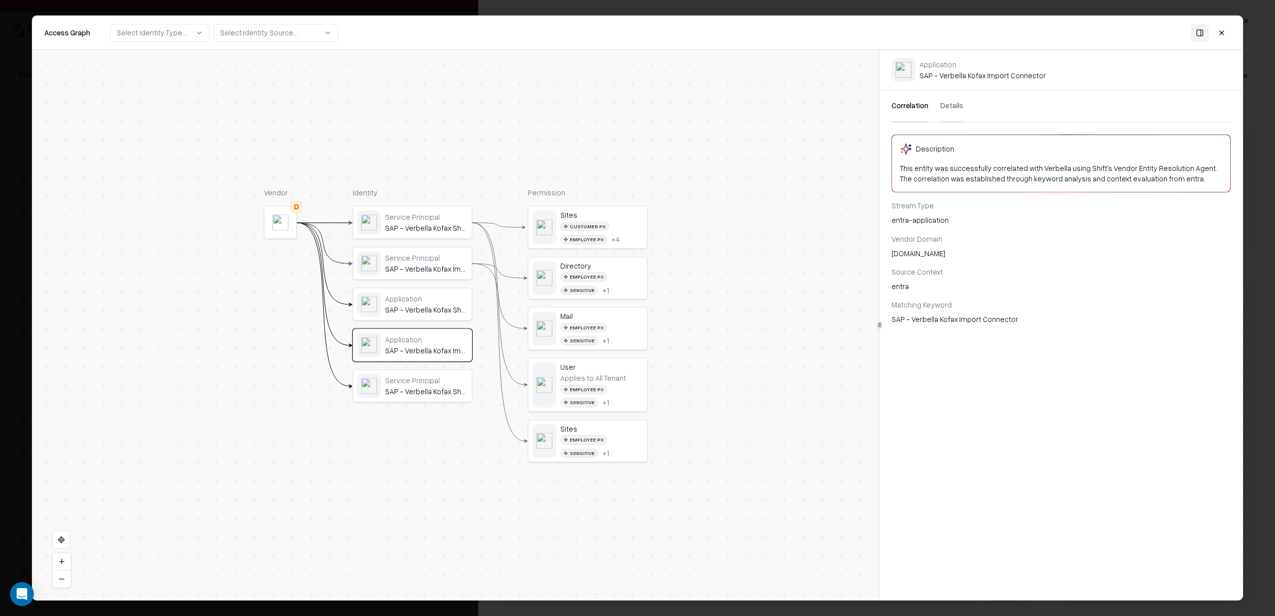
click at [892, 32] on button at bounding box center [1222, 32] width 18 height 18
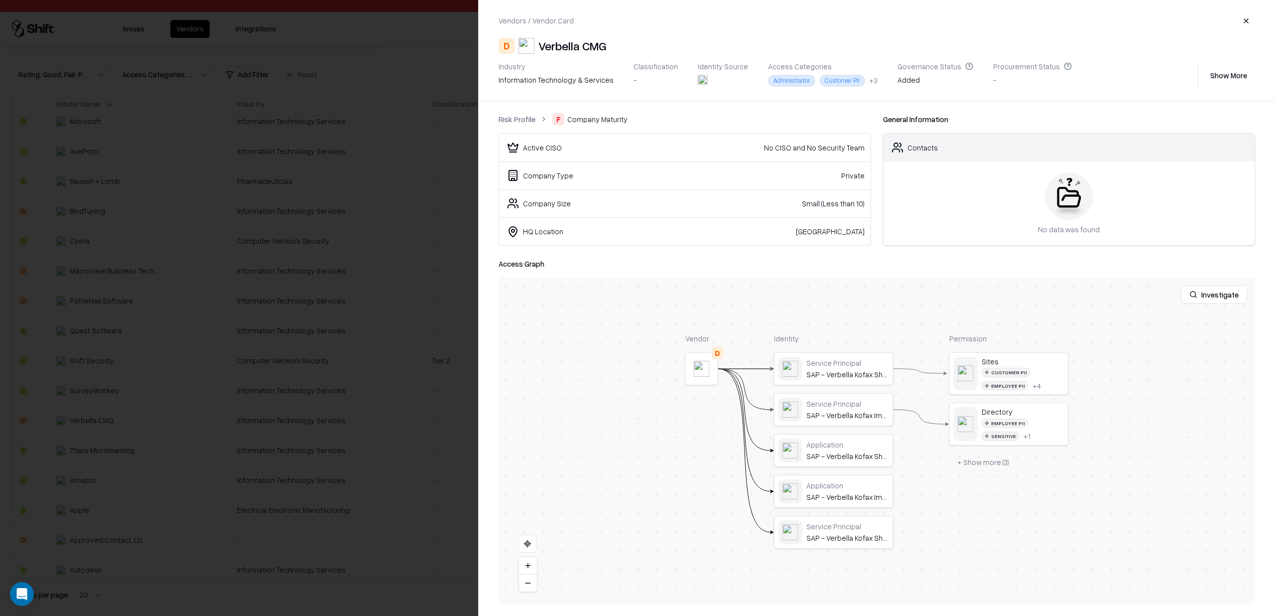
click at [410, 315] on div at bounding box center [637, 308] width 1275 height 616
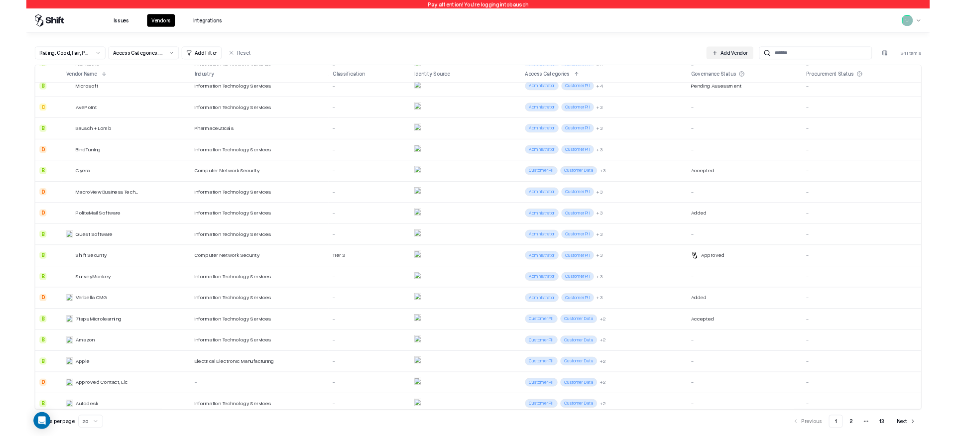
scroll to position [136, 0]
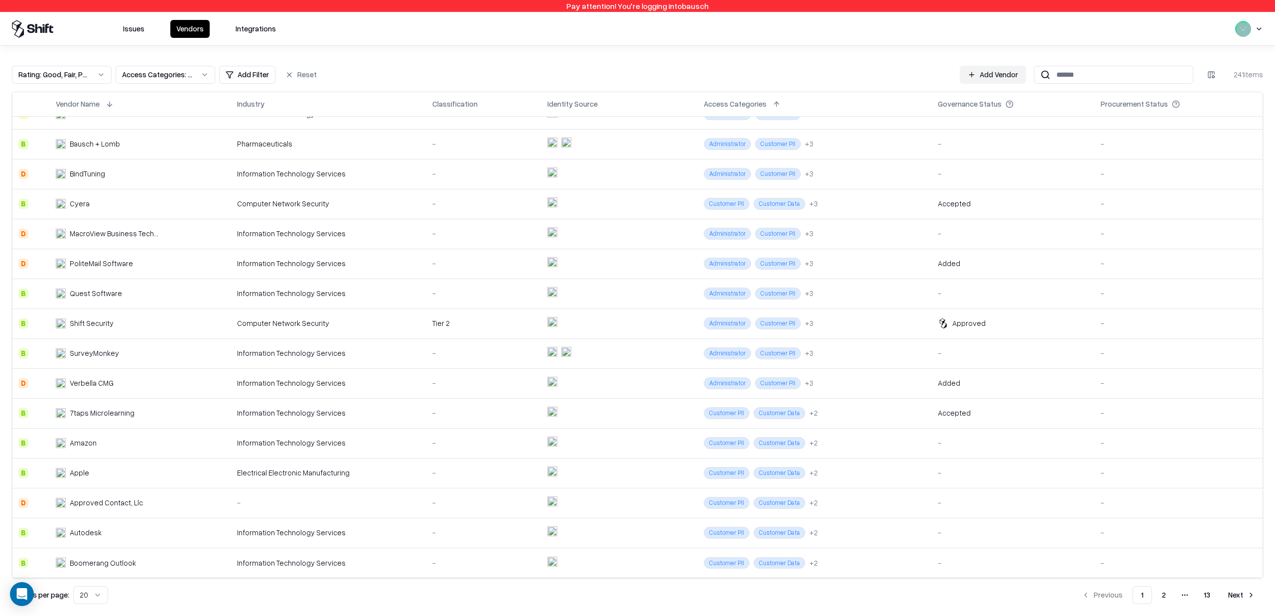
click at [465, 411] on div "-" at bounding box center [483, 412] width 103 height 10
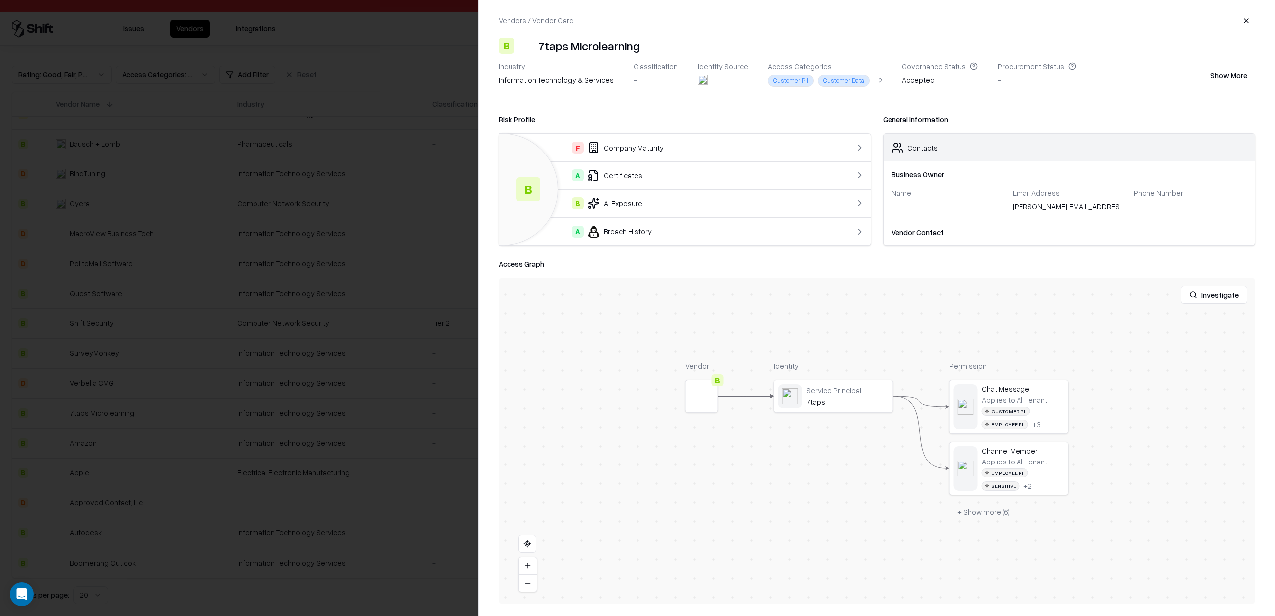
click at [892, 508] on button "+ Show more ( 6 )" at bounding box center [984, 512] width 68 height 18
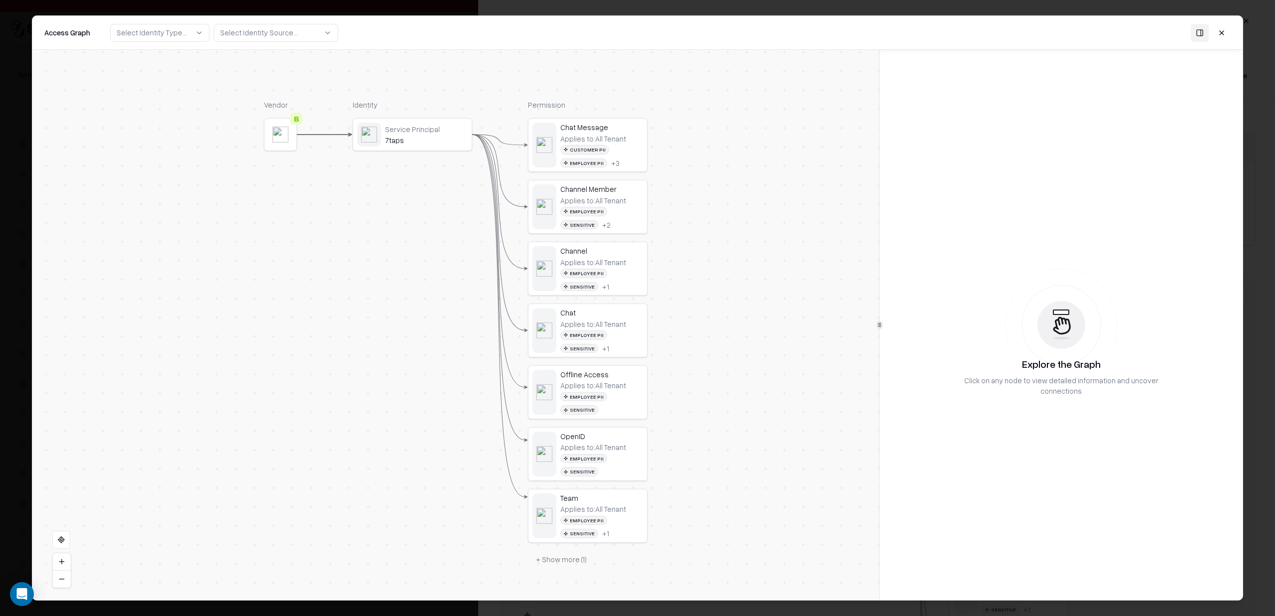
click at [625, 313] on div "Chat" at bounding box center [601, 312] width 83 height 9
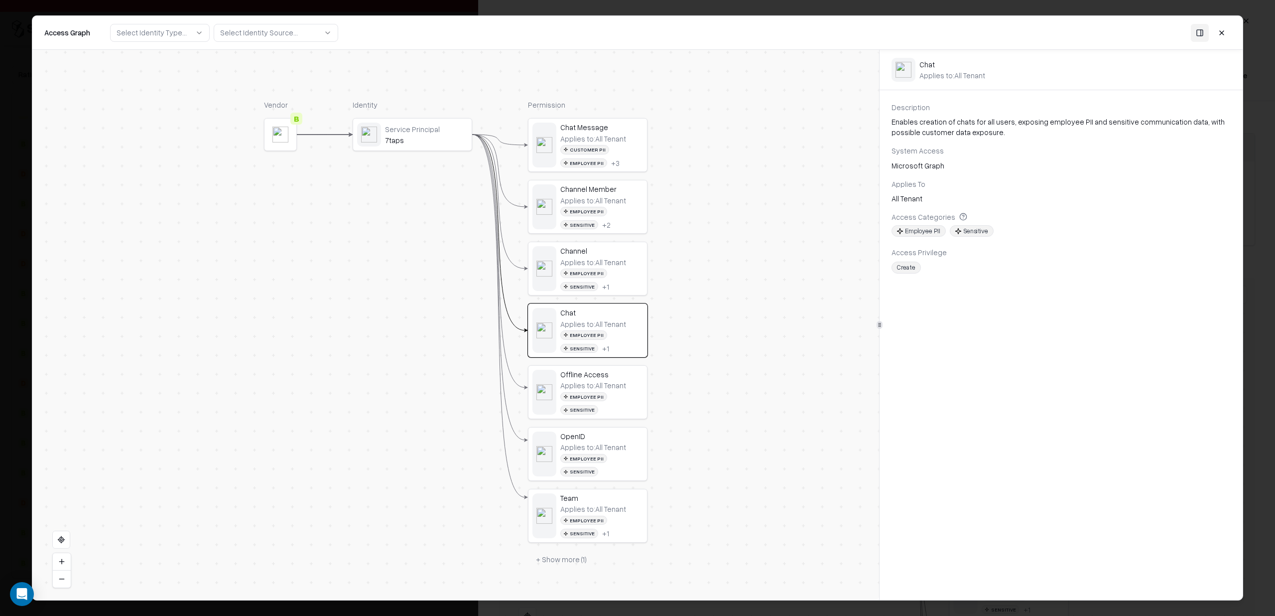
click at [432, 148] on div "Service Principal 7taps" at bounding box center [412, 135] width 119 height 32
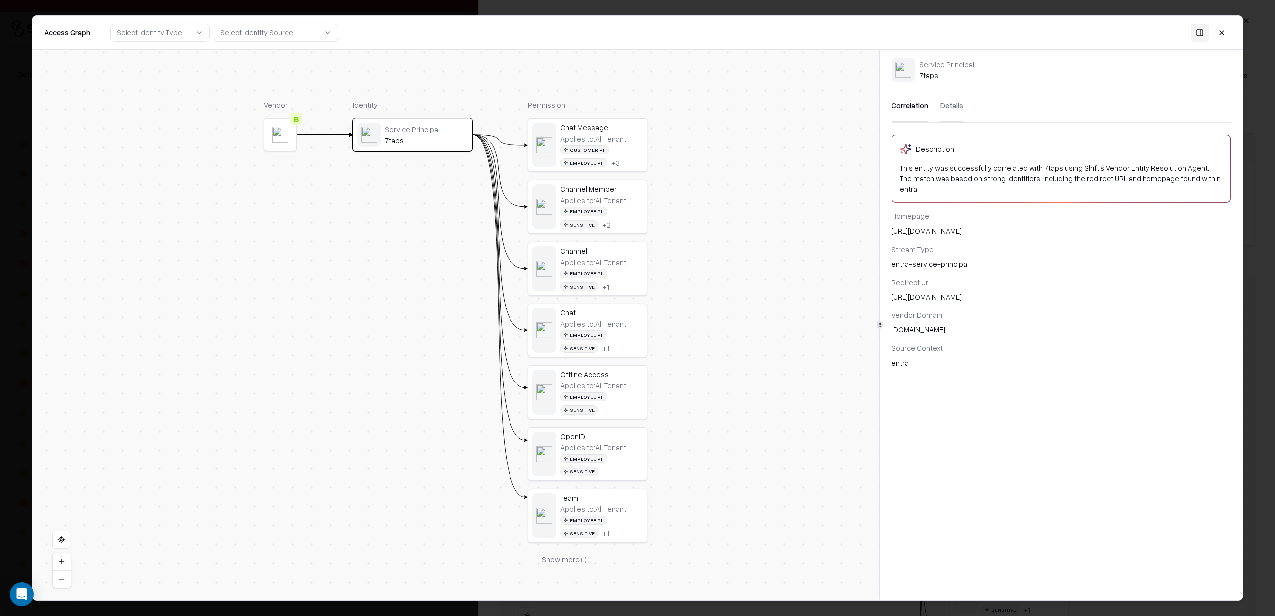
click at [892, 31] on button at bounding box center [1222, 32] width 18 height 18
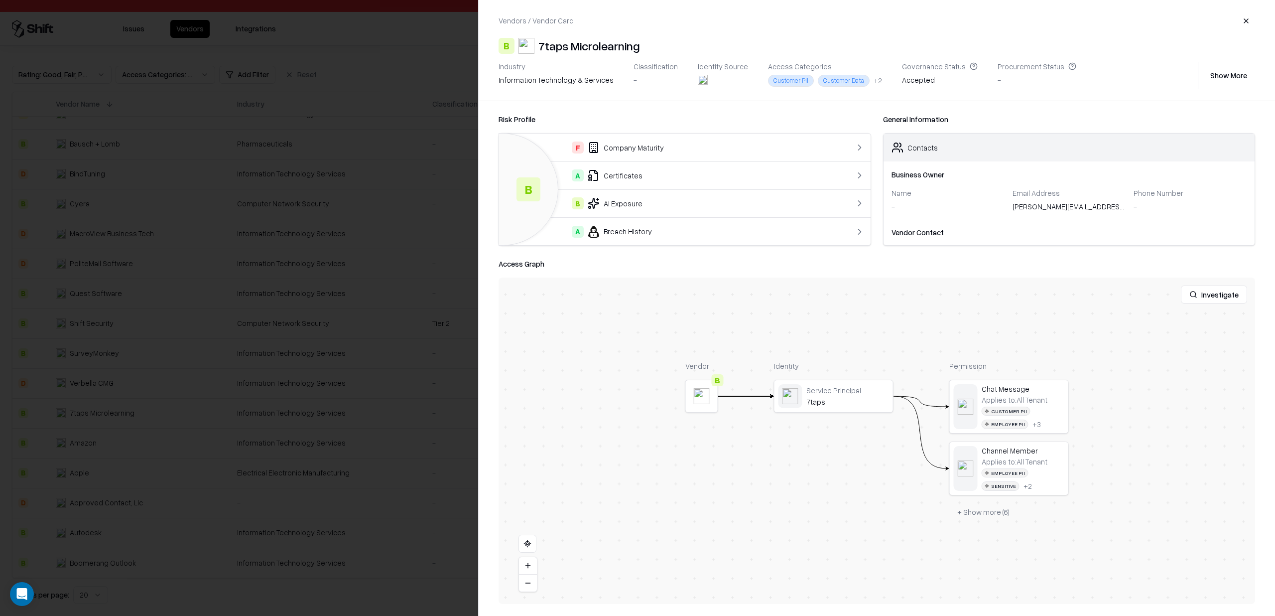
drag, startPoint x: 1253, startPoint y: 19, endPoint x: 1242, endPoint y: 22, distance: 11.8
click at [892, 19] on button "button" at bounding box center [1246, 21] width 18 height 18
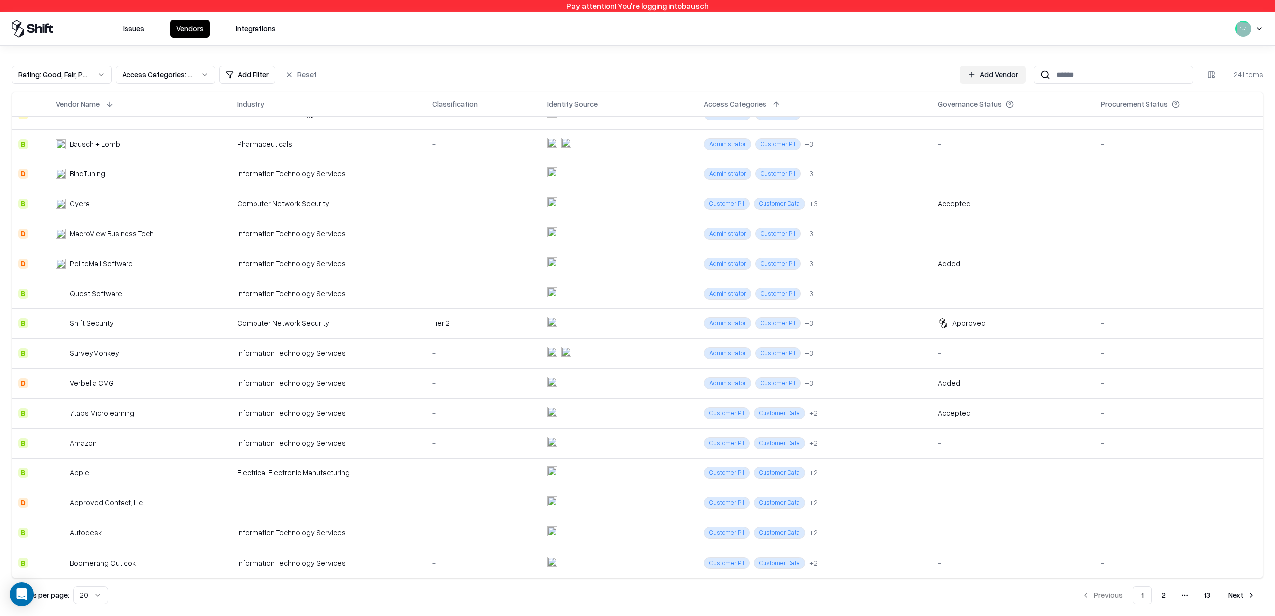
click at [575, 491] on td at bounding box center [620, 503] width 156 height 30
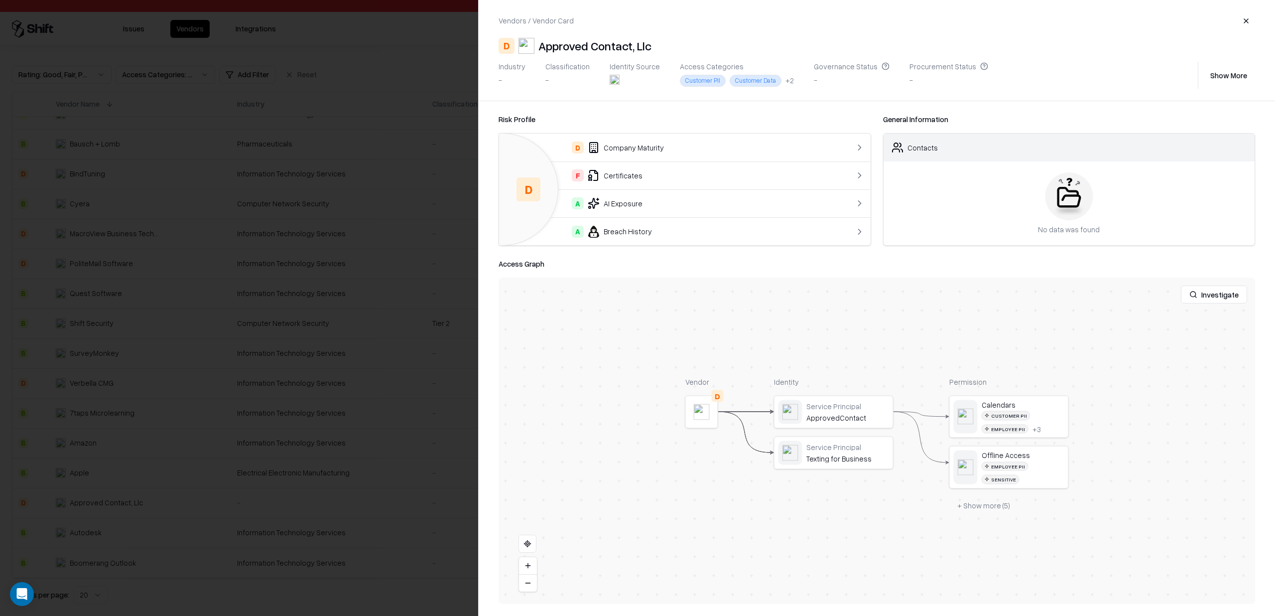
click at [637, 146] on div "D Company Maturity" at bounding box center [664, 147] width 314 height 12
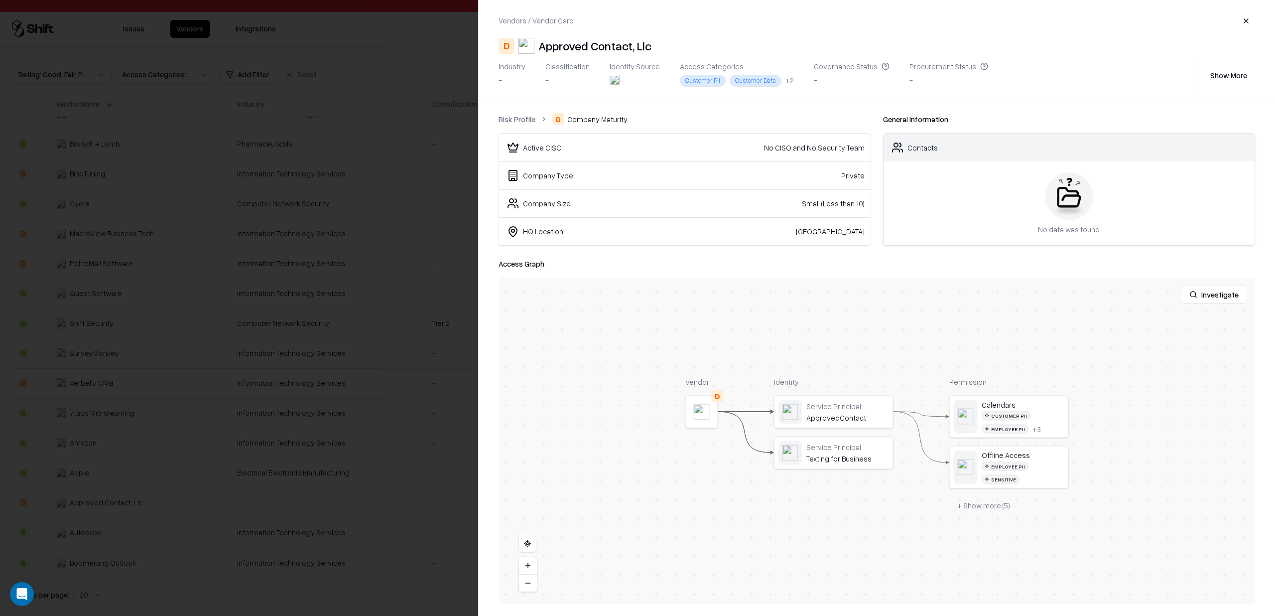
click at [529, 122] on link "Risk Profile" at bounding box center [517, 119] width 37 height 10
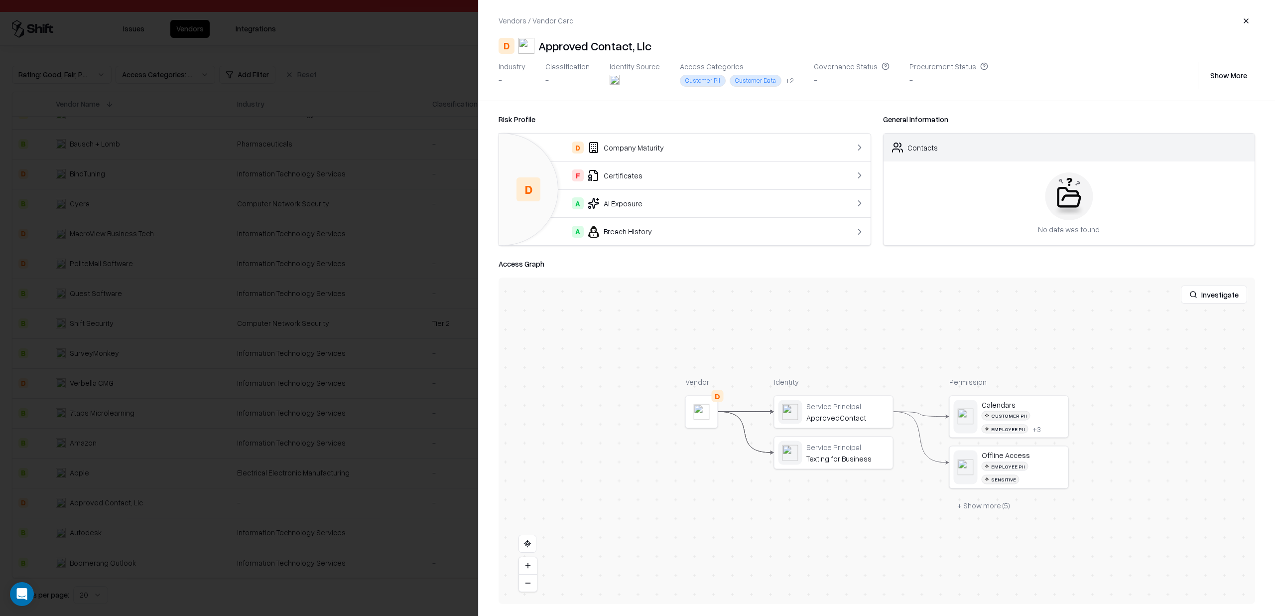
click at [654, 170] on div "F Certificates" at bounding box center [664, 175] width 314 height 12
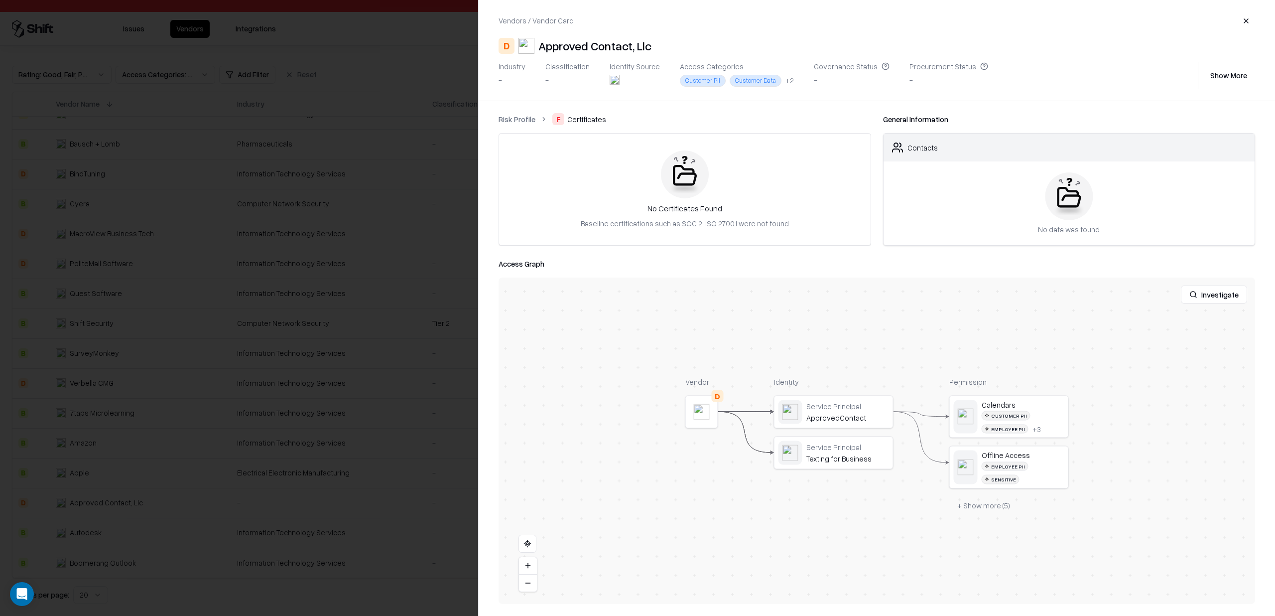
click at [526, 122] on link "Risk Profile" at bounding box center [517, 119] width 37 height 10
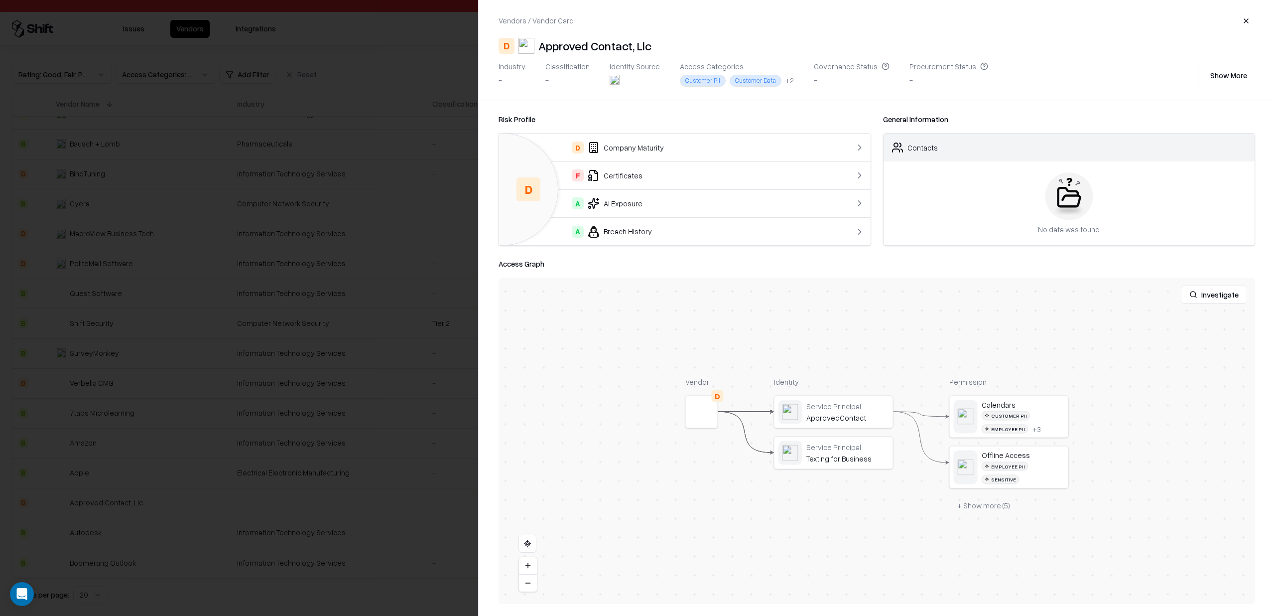
click at [395, 210] on div at bounding box center [637, 308] width 1275 height 616
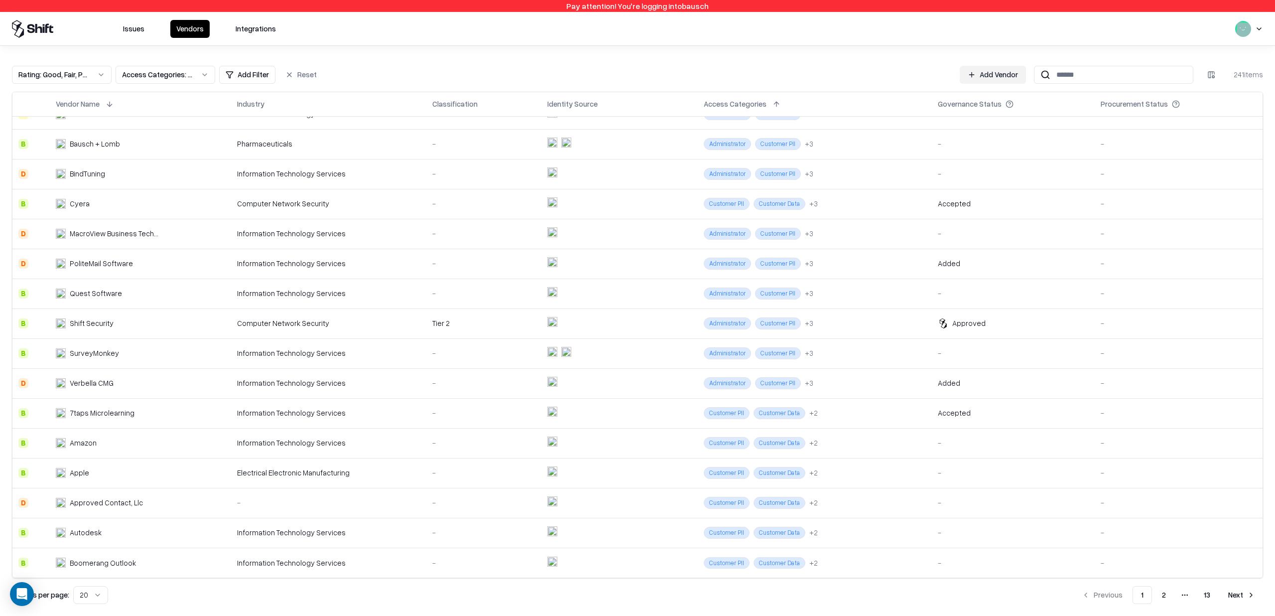
click at [417, 482] on td "Electrical Electronic Manufacturing" at bounding box center [328, 473] width 195 height 30
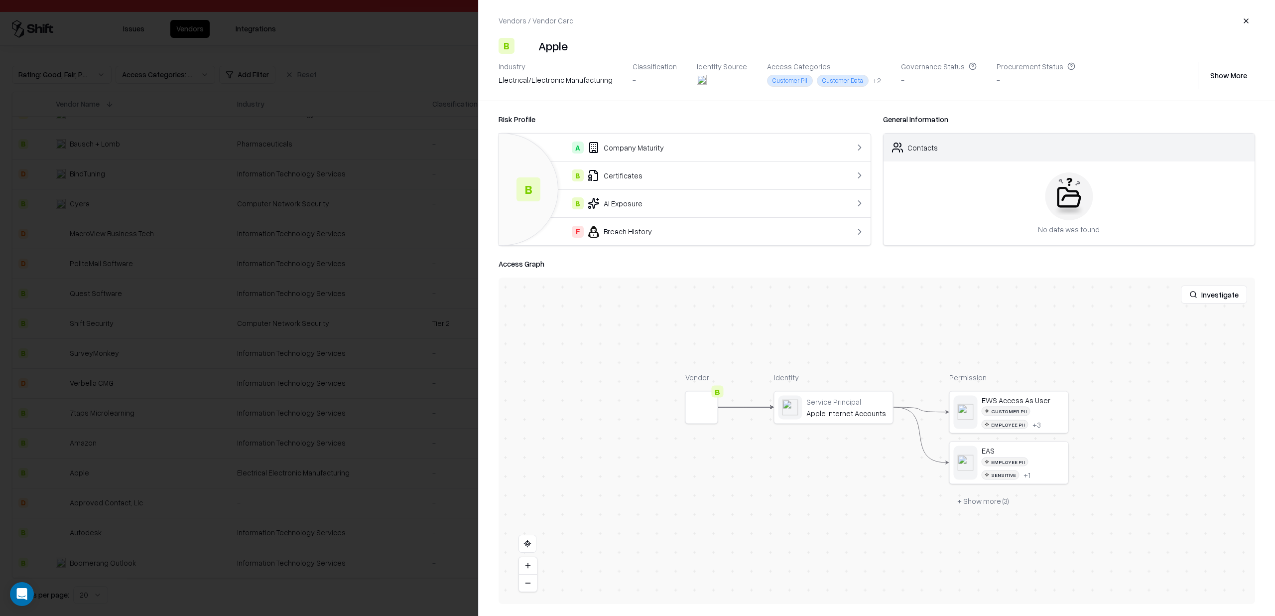
click at [248, 292] on div at bounding box center [637, 308] width 1275 height 616
